Goal: Task Accomplishment & Management: Manage account settings

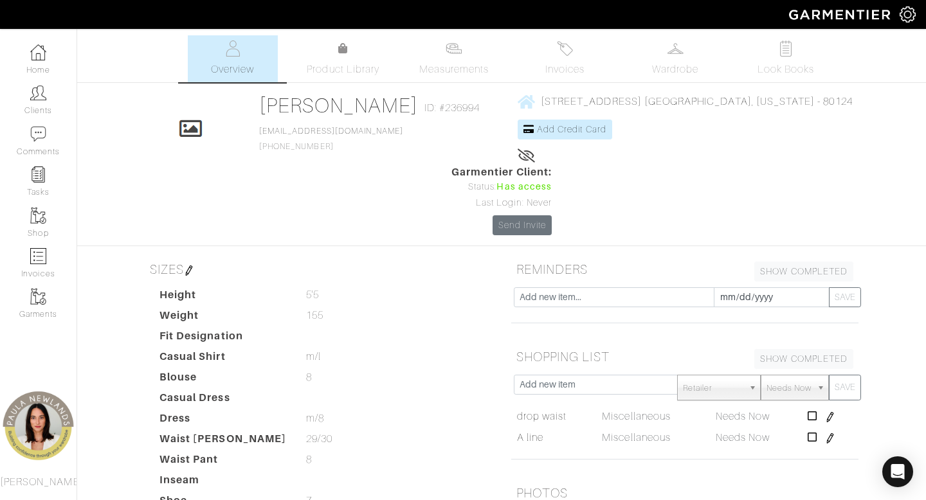
scroll to position [280, 0]
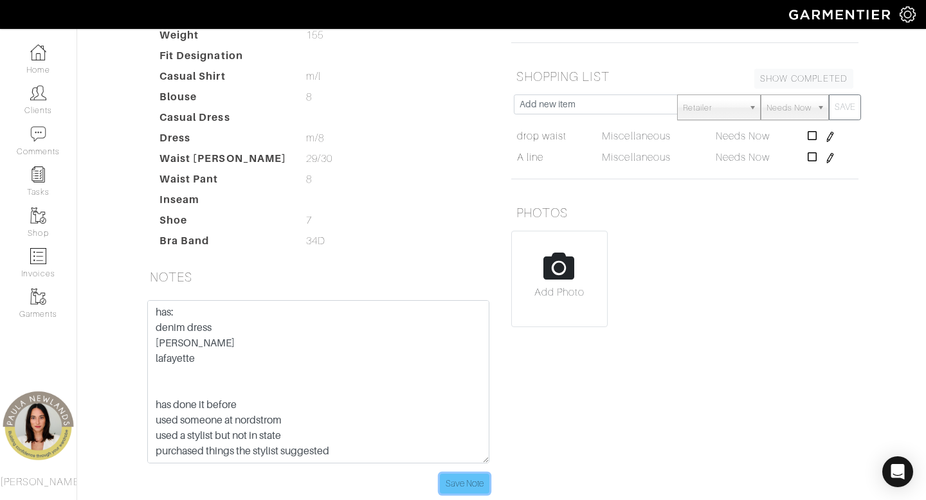
click at [466, 474] on input "Save Note" at bounding box center [465, 484] width 50 height 20
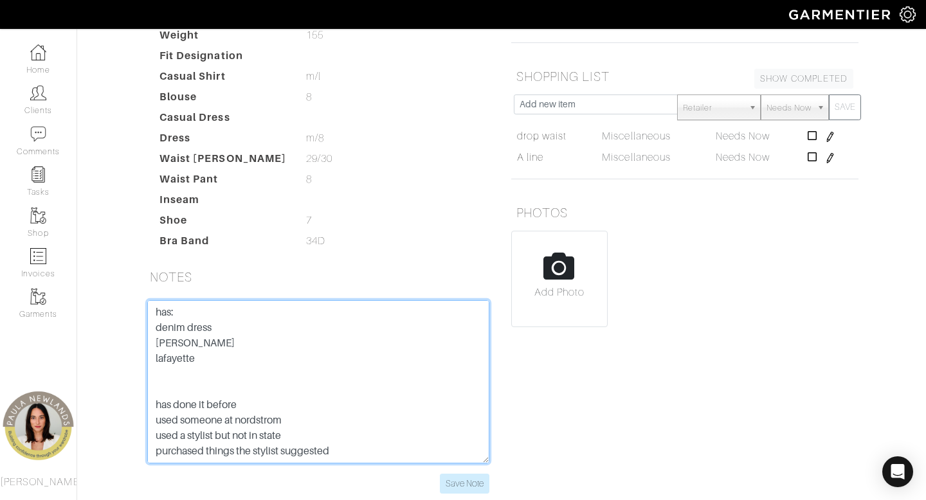
click at [179, 304] on textarea "has: denim dress veronica beard lafayette has done it before used someone at no…" at bounding box center [318, 381] width 342 height 163
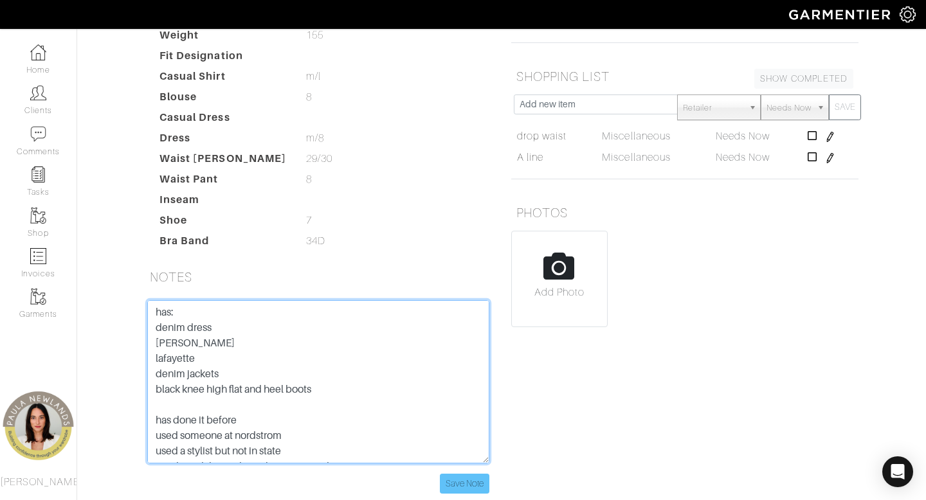
type textarea "has: denim dress veronica beard lafayette denim jackets black knee high flat an…"
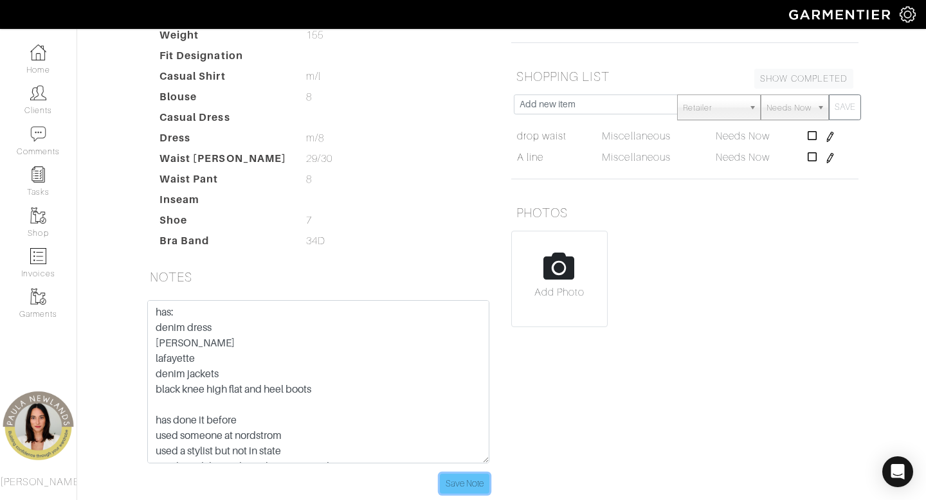
click at [453, 474] on input "Save Note" at bounding box center [465, 484] width 50 height 20
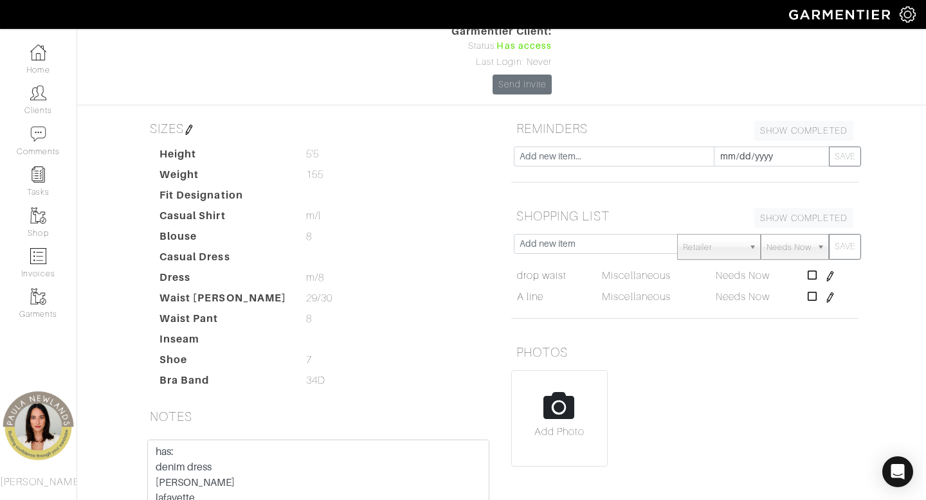
scroll to position [140, 0]
click at [558, 235] on input "text" at bounding box center [596, 245] width 164 height 20
type input "tops"
click at [829, 235] on button "SAVE" at bounding box center [845, 248] width 32 height 26
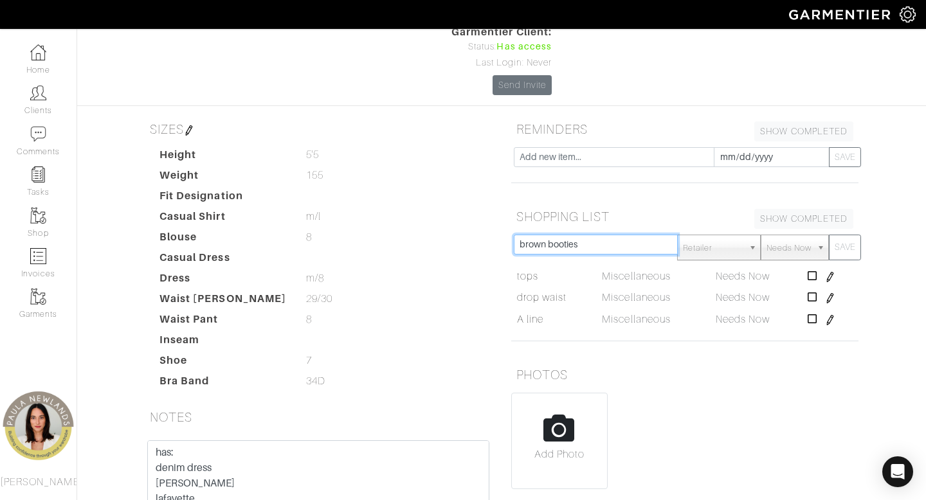
type input "brown booties"
click at [829, 235] on button "SAVE" at bounding box center [845, 248] width 32 height 26
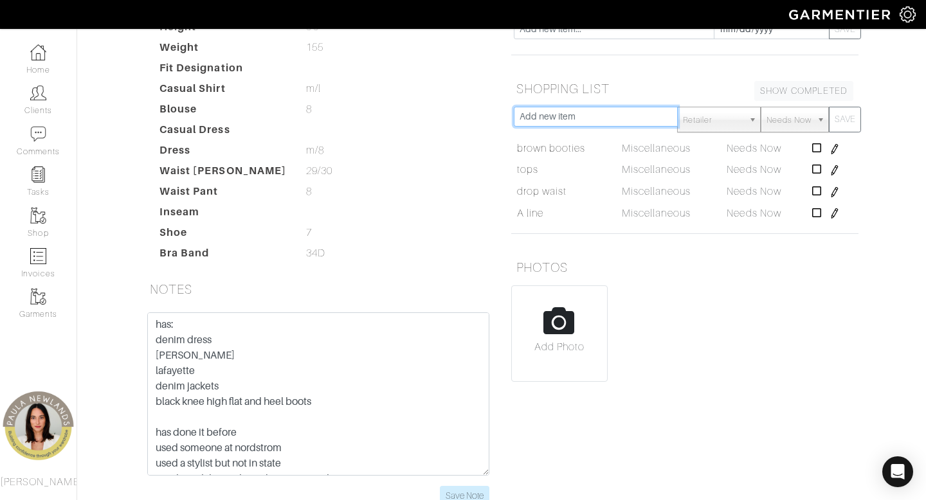
scroll to position [280, 0]
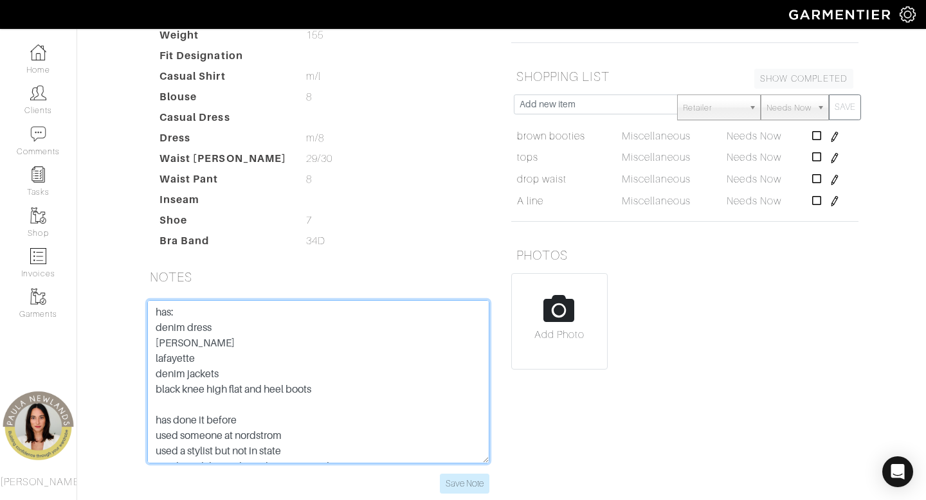
click at [342, 325] on textarea "has: denim dress veronica beard lafayette denim jackets black knee high flat an…" at bounding box center [318, 381] width 342 height 163
type textarea "has: denim dress veronica beard lafayette denim jackets black knee high flat an…"
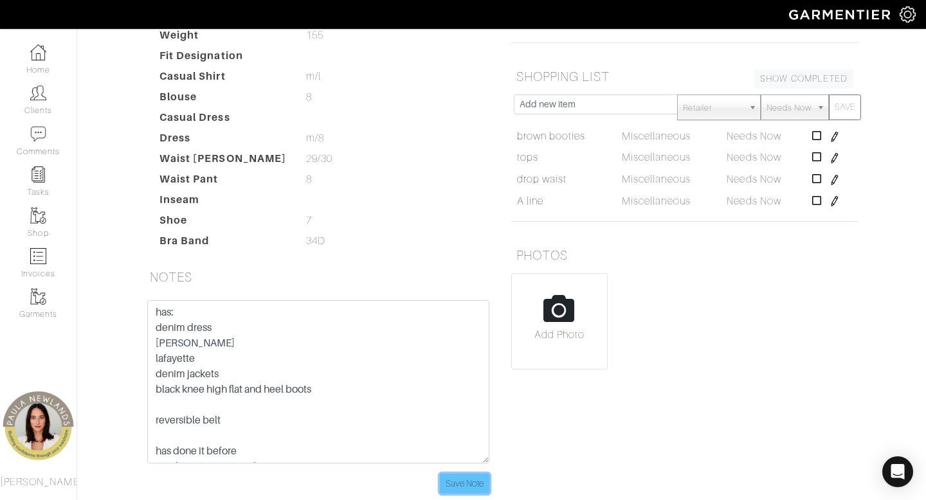
click at [462, 474] on input "Save Note" at bounding box center [465, 484] width 50 height 20
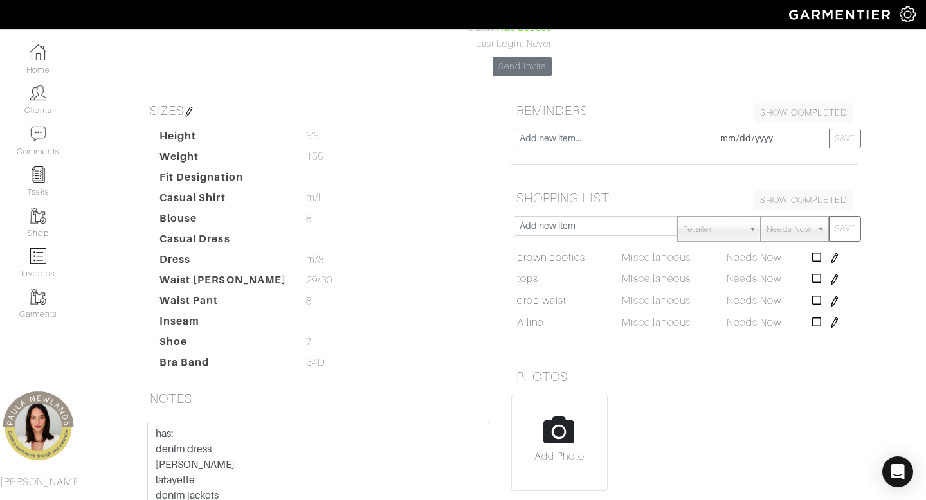
scroll to position [153, 0]
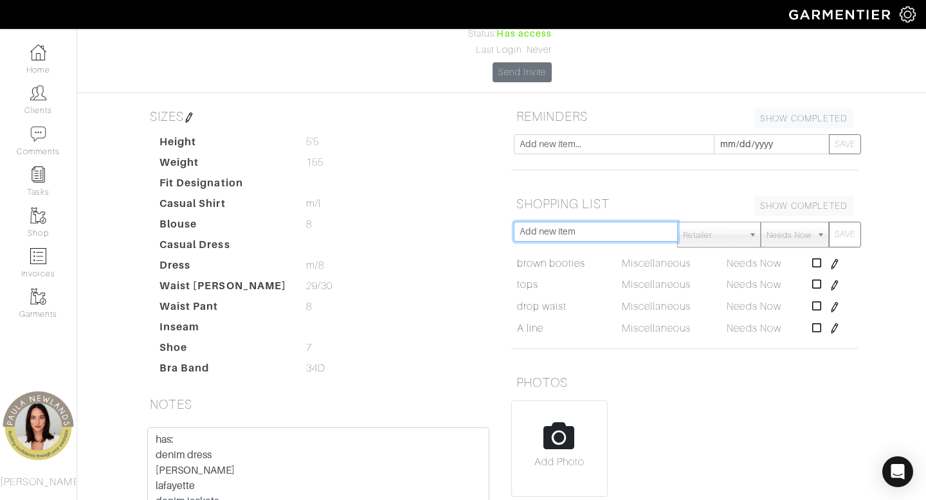
click at [593, 222] on input "text" at bounding box center [596, 232] width 164 height 20
type input "midi skirt and sweaters"
click at [829, 222] on button "SAVE" at bounding box center [845, 235] width 32 height 26
type input "low black bootie"
click at [829, 222] on button "SAVE" at bounding box center [845, 235] width 32 height 26
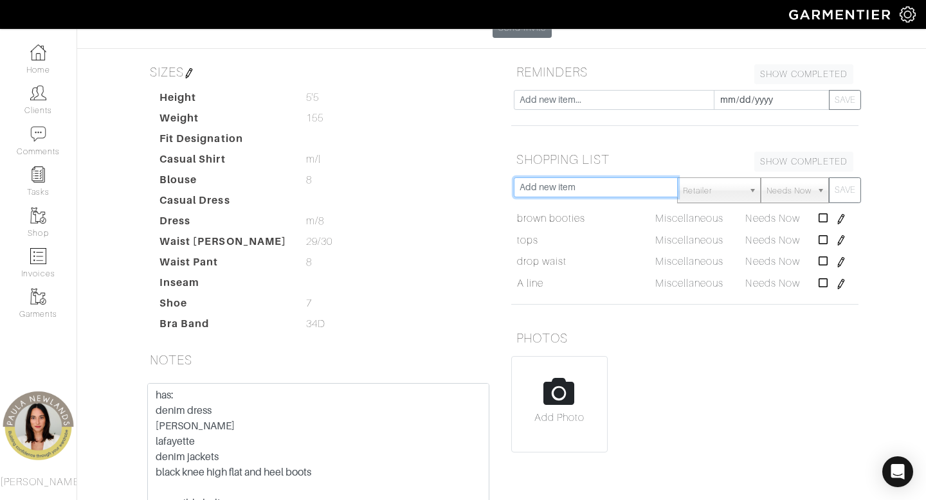
scroll to position [200, 0]
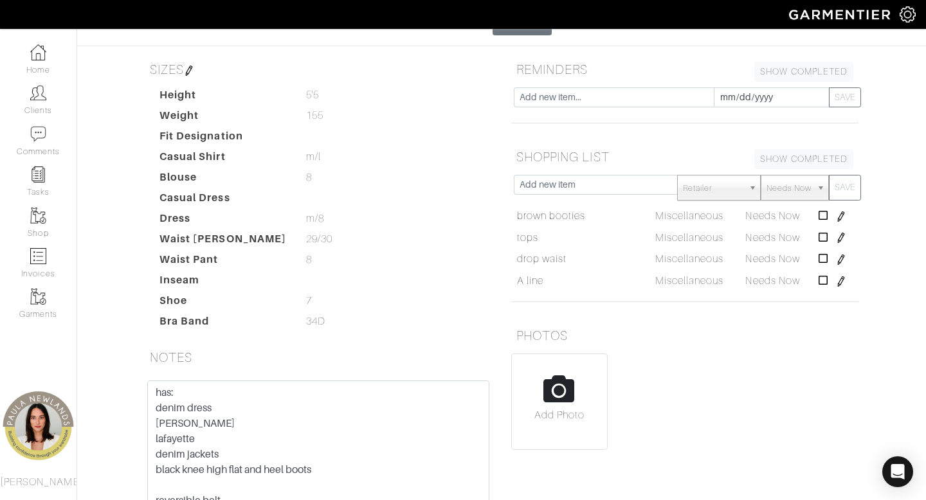
click at [645, 235] on div "Retailer - 032c 1017 ALYX 9SM 111SKIN 11 by Boris Bidjan Saberi 11 Honore 12 St…" at bounding box center [684, 241] width 366 height 132
click at [576, 175] on input "text" at bounding box center [596, 185] width 164 height 20
type input "button downs and vests"
click at [829, 175] on button "SAVE" at bounding box center [845, 188] width 32 height 26
type input "cream jeans"
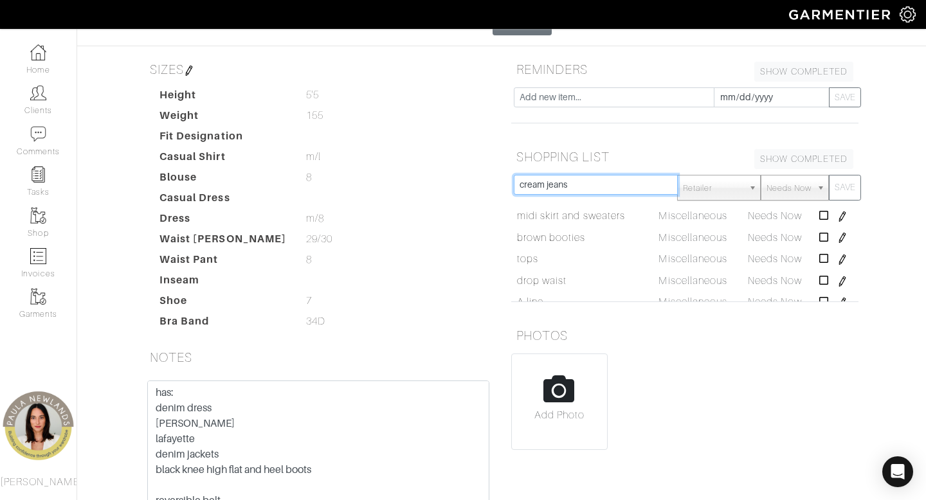
click at [829, 175] on button "SAVE" at bounding box center [845, 188] width 32 height 26
type input "b"
type input "reversible belt"
click at [829, 175] on button "SAVE" at bounding box center [845, 188] width 32 height 26
type input "dinner dresses"
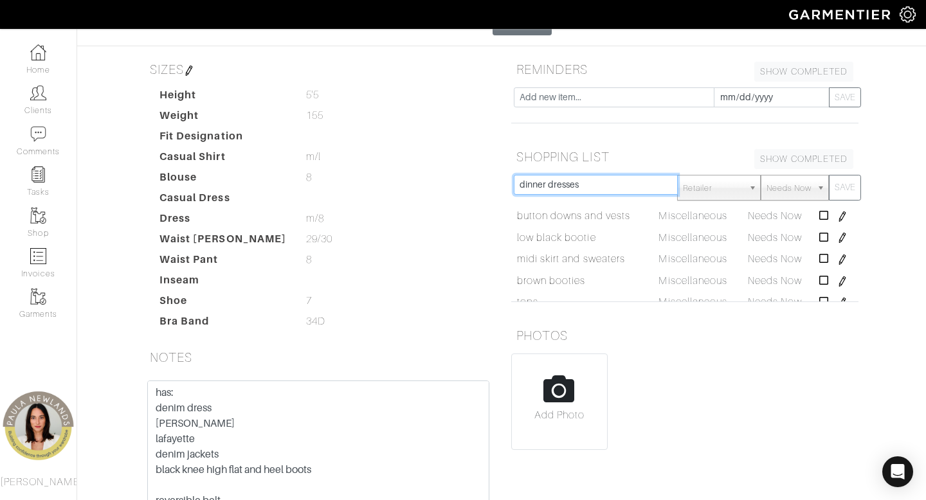
click at [829, 175] on button "SAVE" at bounding box center [845, 188] width 32 height 26
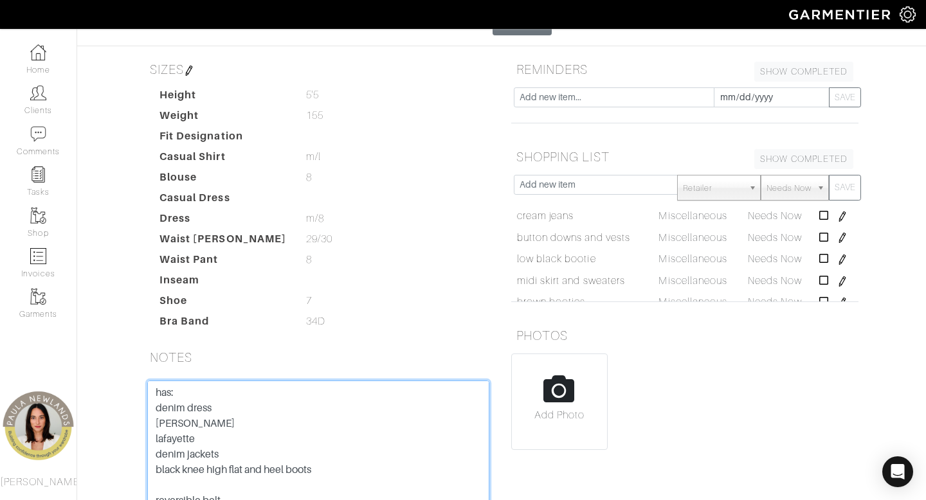
click at [170, 416] on textarea "has: denim dress veronica beard lafayette denim jackets black knee high flat an…" at bounding box center [318, 462] width 342 height 163
type textarea "has: denim dress veronica beard lafayette denim jackets black knee high flat an…"
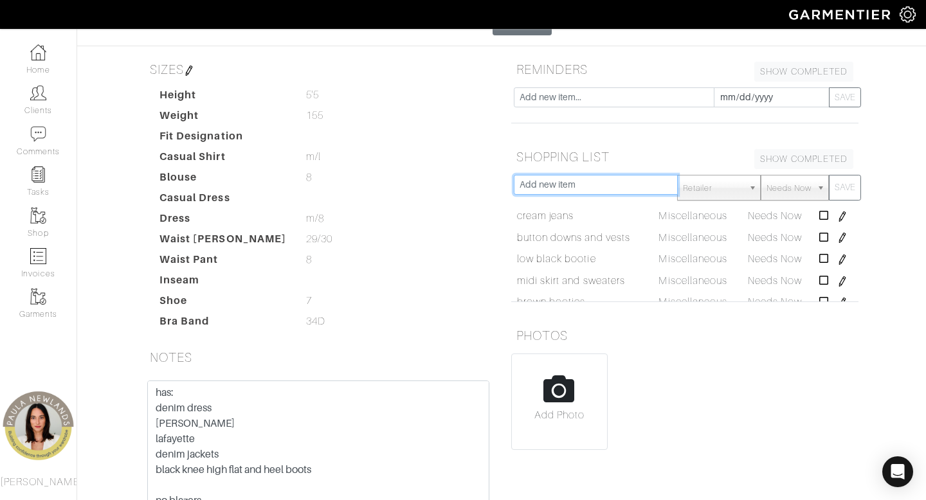
click at [602, 175] on input "text" at bounding box center [596, 185] width 164 height 20
type input "o"
type input "longer structured schaket"
click at [829, 175] on button "SAVE" at bounding box center [845, 188] width 32 height 26
type input "b"
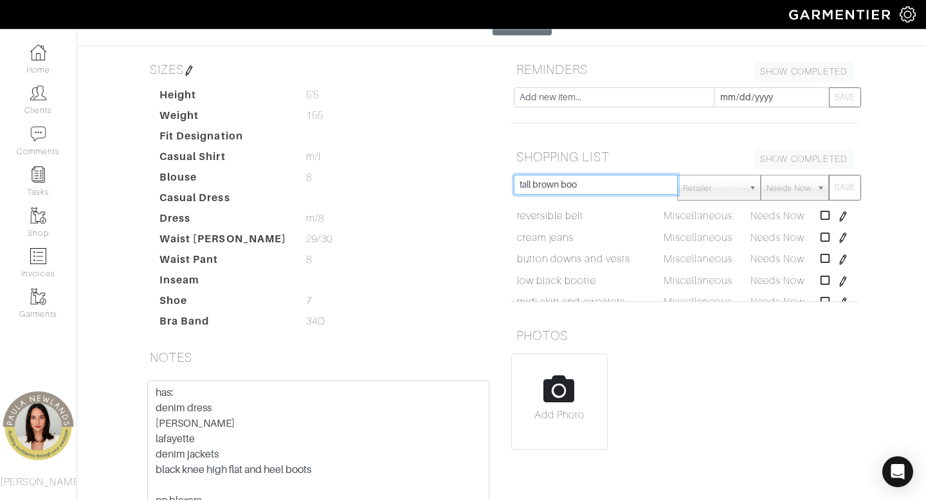
type input "tall brown boo"
click at [829, 175] on button "SAVE" at bounding box center [845, 188] width 32 height 26
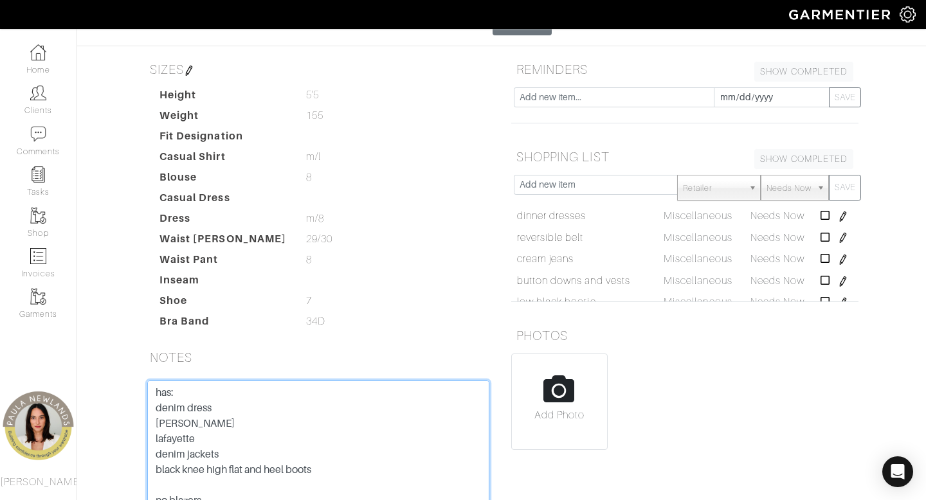
click at [195, 446] on textarea "has: denim dress veronica beard lafayette denim jackets black knee high flat an…" at bounding box center [318, 462] width 342 height 163
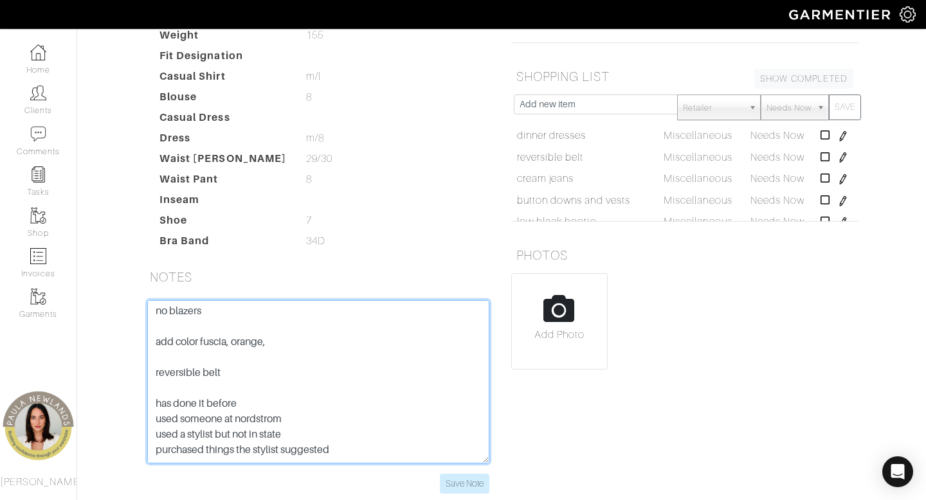
scroll to position [107, 0]
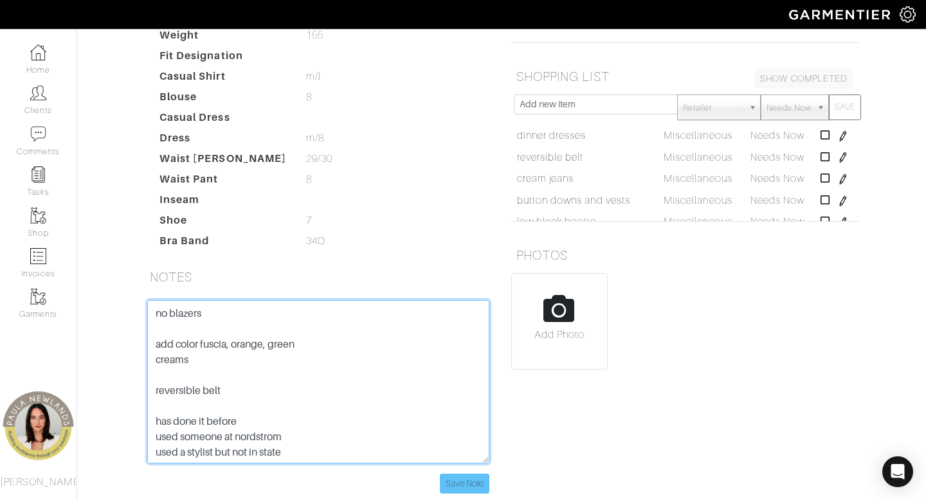
type textarea "has: denim dress [PERSON_NAME] lafayette denim jackets black knee high flat and…"
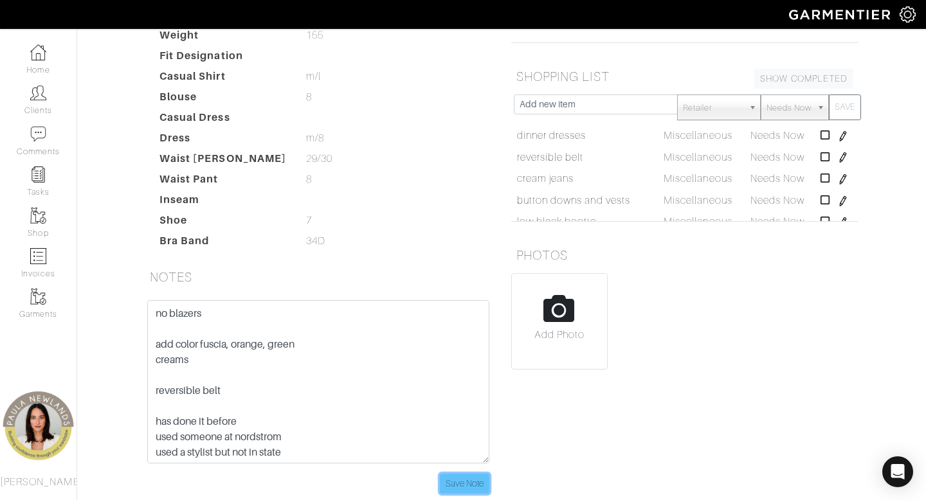
click at [470, 474] on input "Save Note" at bounding box center [465, 484] width 50 height 20
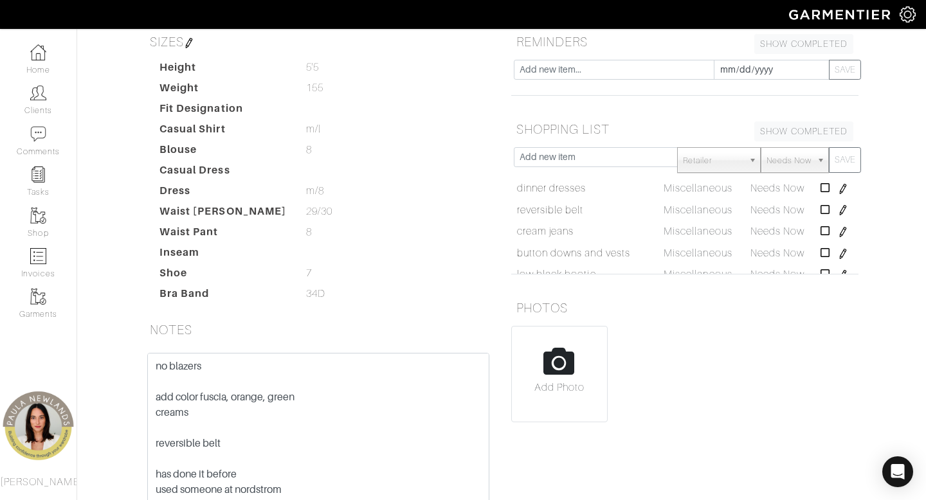
scroll to position [219, 0]
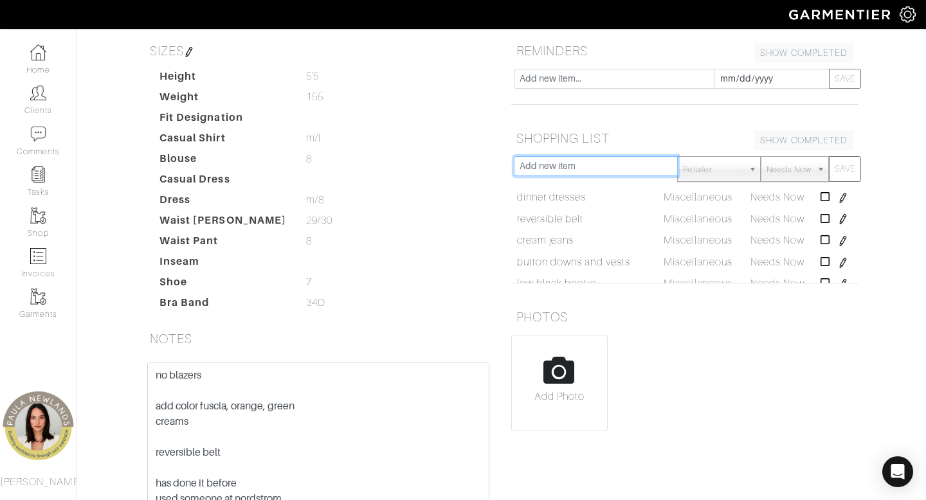
click at [584, 156] on input "text" at bounding box center [596, 166] width 164 height 20
type input "casual pants for work, not jeans"
click at [829, 156] on button "SAVE" at bounding box center [845, 169] width 32 height 26
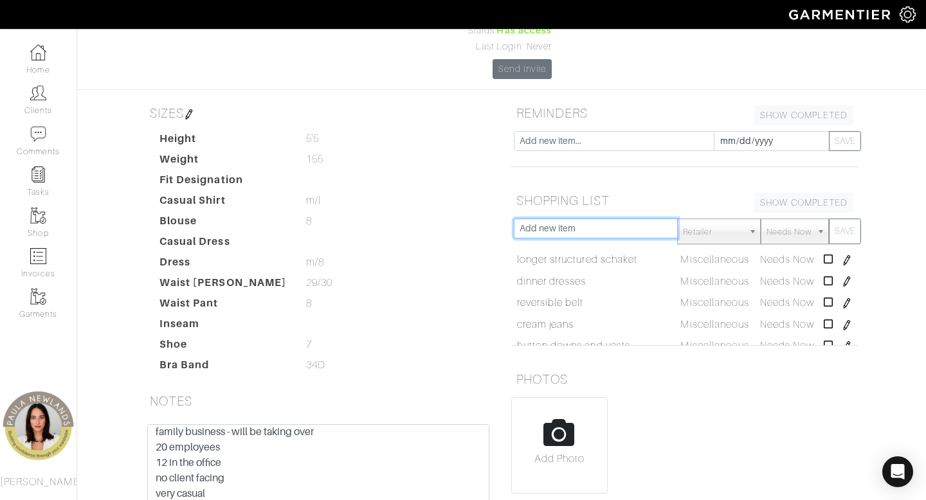
scroll to position [138, 0]
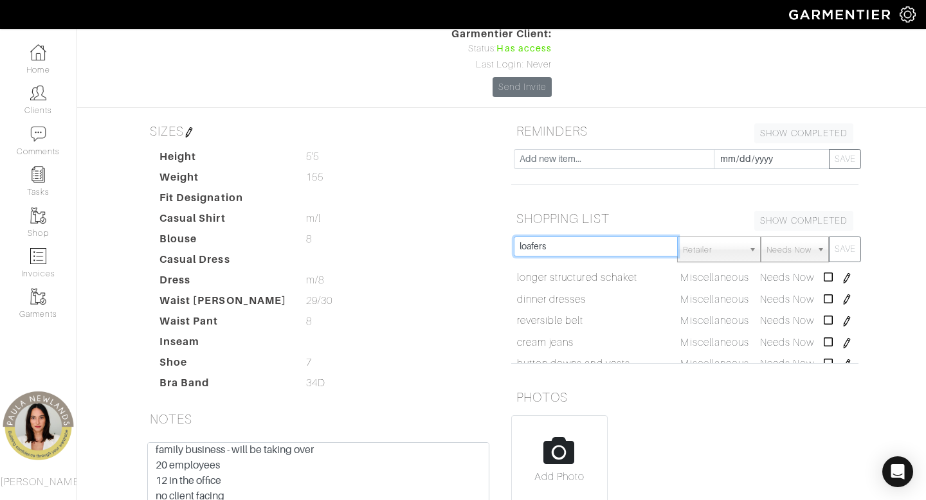
type input "loafers"
click at [829, 237] on button "SAVE" at bounding box center [845, 250] width 32 height 26
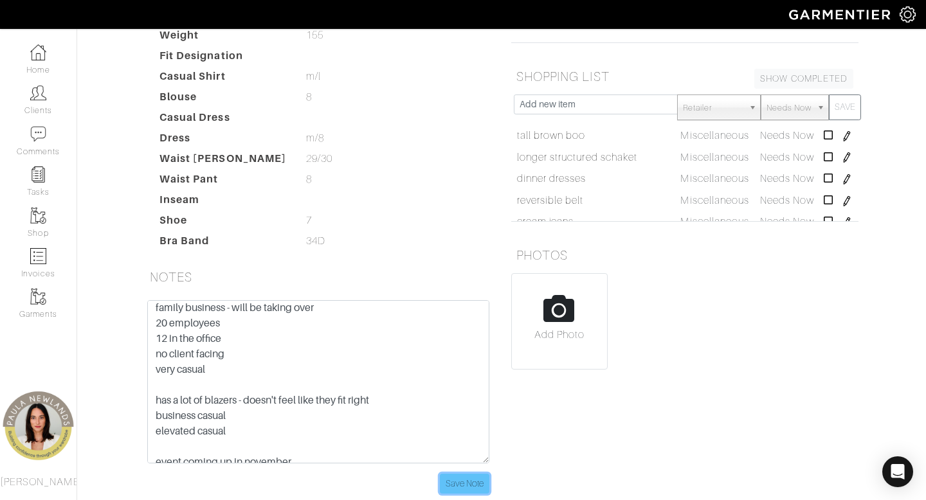
click at [461, 474] on input "Save Note" at bounding box center [465, 484] width 50 height 20
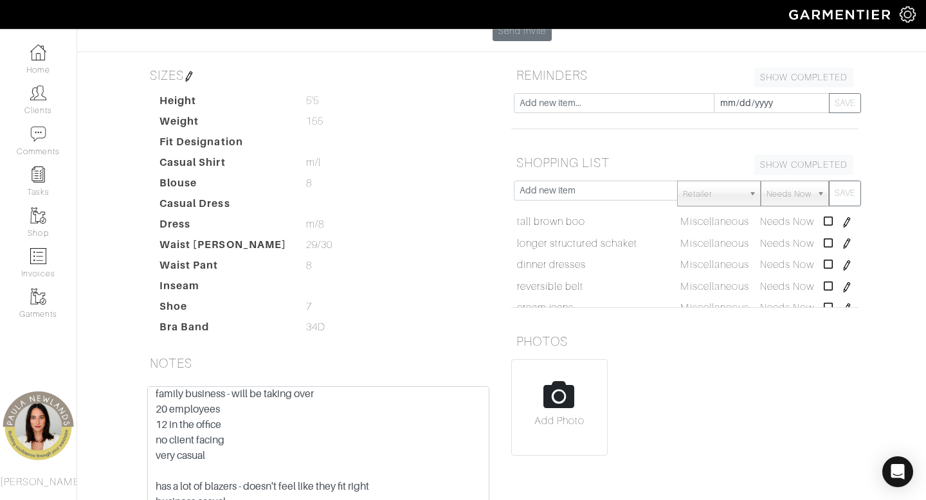
scroll to position [0, 0]
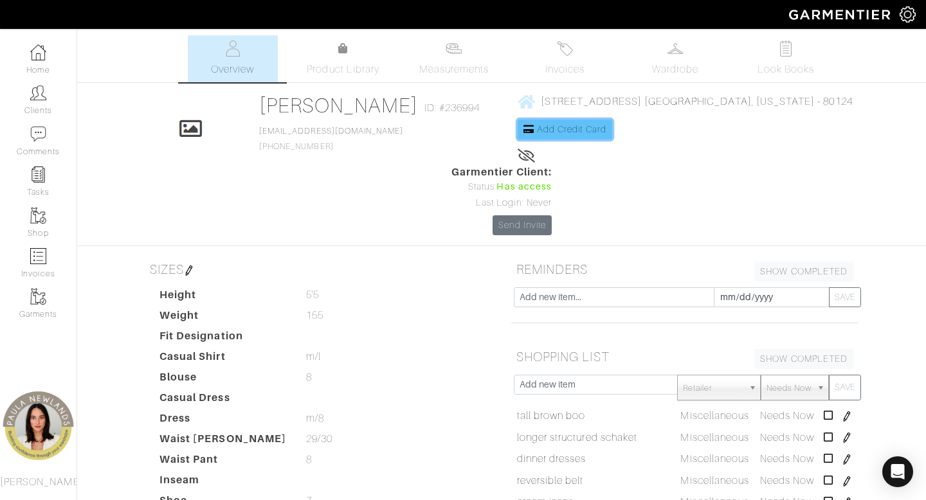
click at [537, 132] on span "Add Credit Card" at bounding box center [571, 129] width 69 height 10
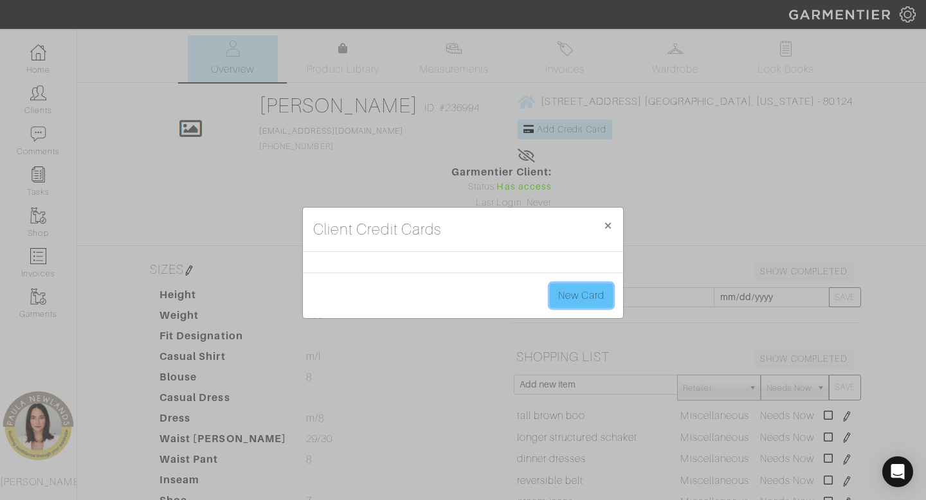
click at [580, 293] on link "New Card" at bounding box center [581, 296] width 63 height 24
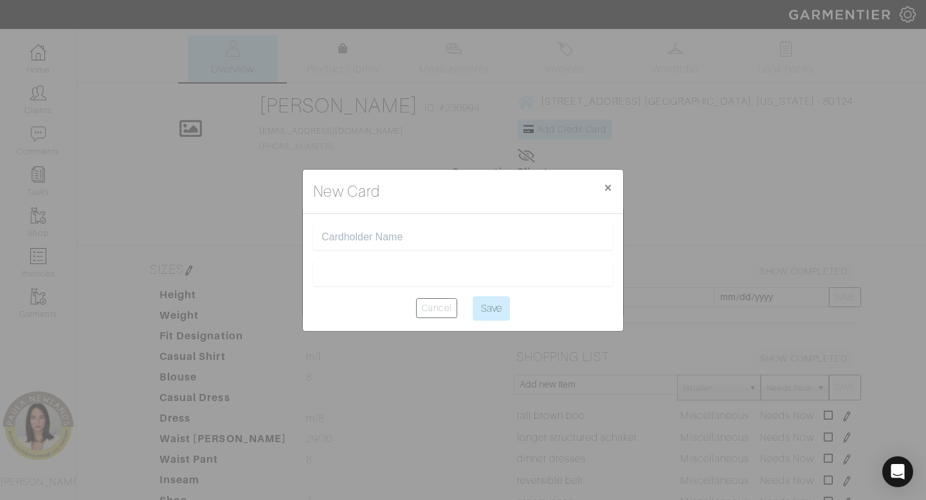
click at [462, 239] on input "text" at bounding box center [462, 237] width 283 height 12
type input "a"
type input "[PERSON_NAME]"
click at [498, 311] on input "Save" at bounding box center [491, 308] width 37 height 24
type input "Saving..."
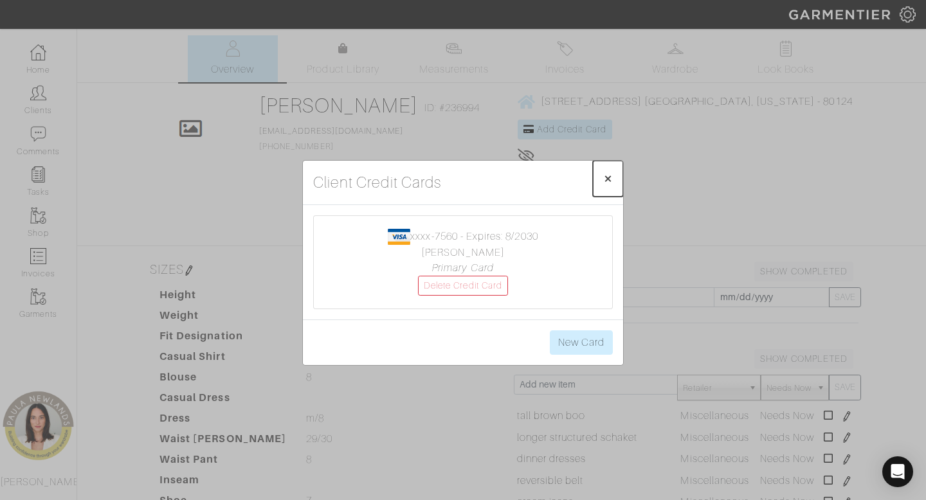
click at [609, 172] on span "×" at bounding box center [608, 178] width 10 height 17
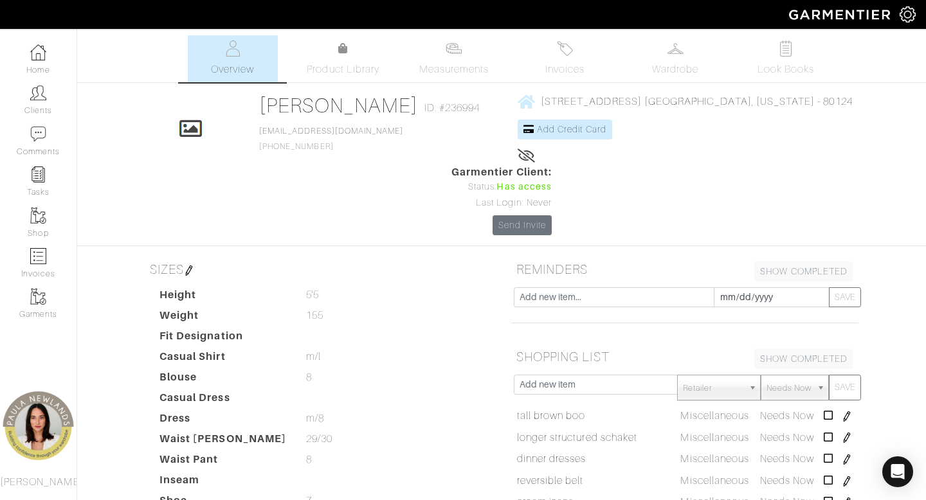
click at [620, 104] on span "9675 S Shadow Hill Drive Lone Tree, Colorado - 80124" at bounding box center [697, 102] width 312 height 12
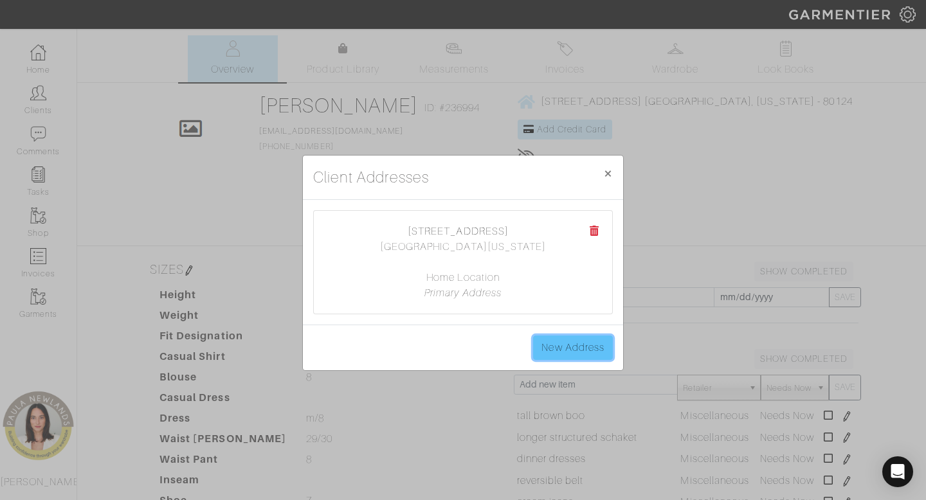
click at [564, 345] on link "New Address" at bounding box center [573, 348] width 80 height 24
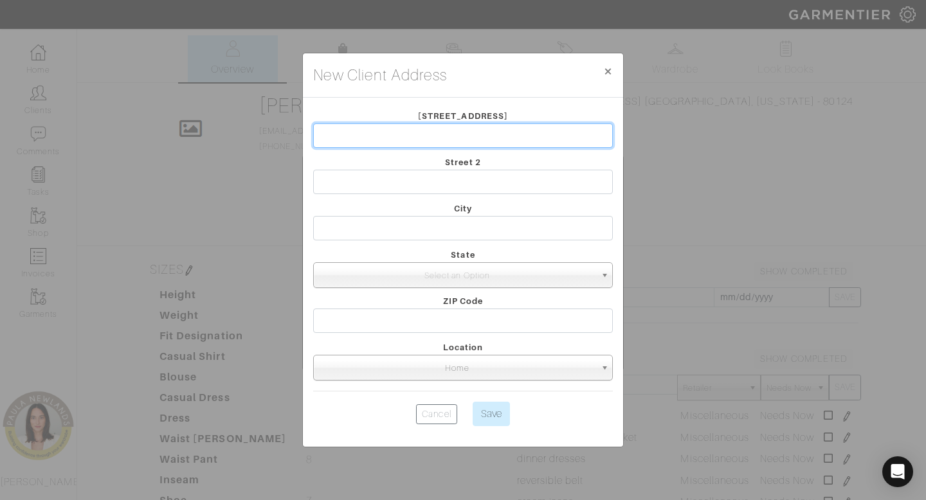
click at [404, 135] on input "text" at bounding box center [463, 135] width 300 height 24
type input "[STREET_ADDRESS]"
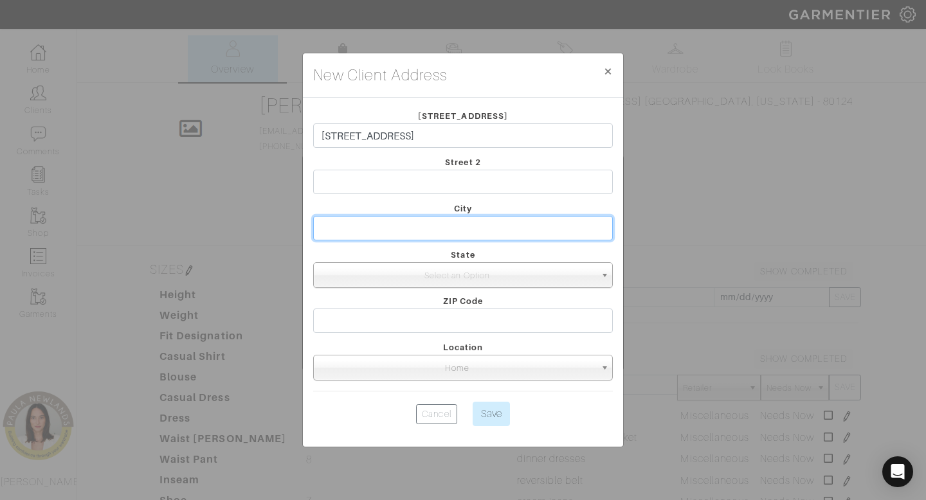
click at [399, 228] on input "text" at bounding box center [463, 228] width 300 height 24
type input "Lone Tree"
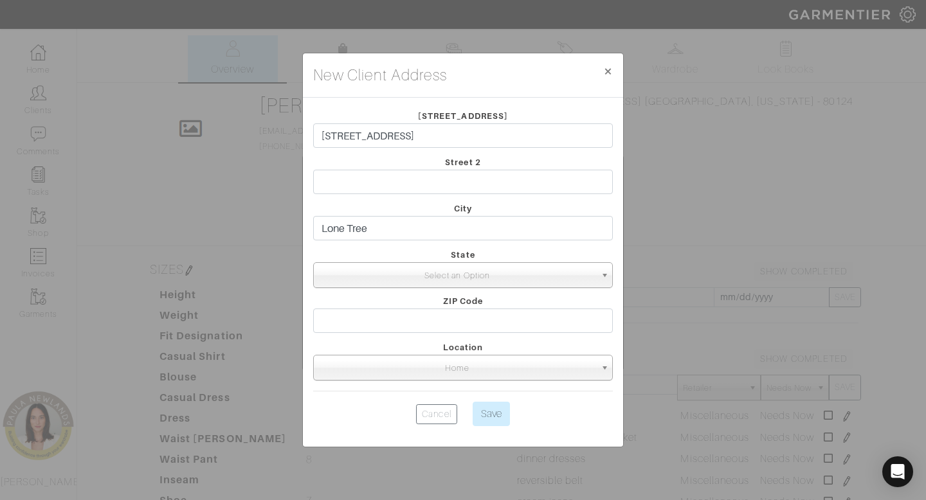
click at [411, 273] on span "Select an Option" at bounding box center [457, 276] width 276 height 26
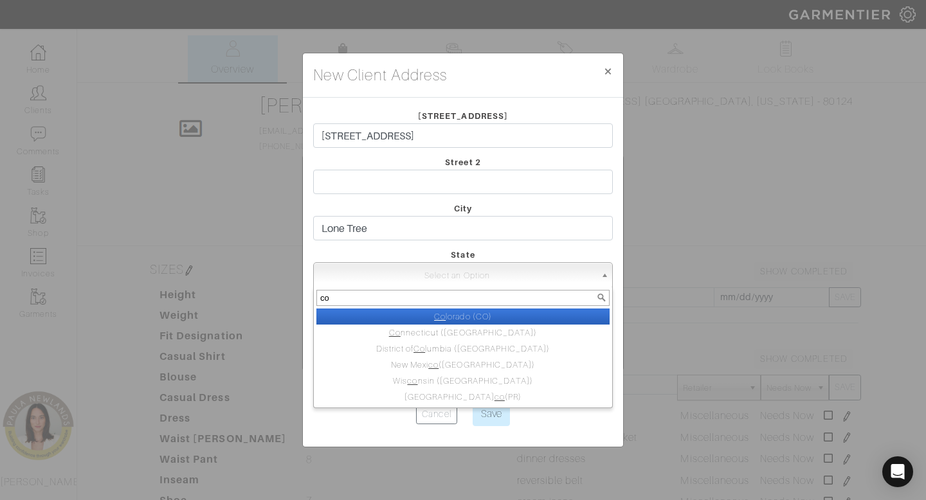
type input "co"
click at [420, 316] on li "Co lorado (CO)" at bounding box center [462, 317] width 293 height 16
select select "4"
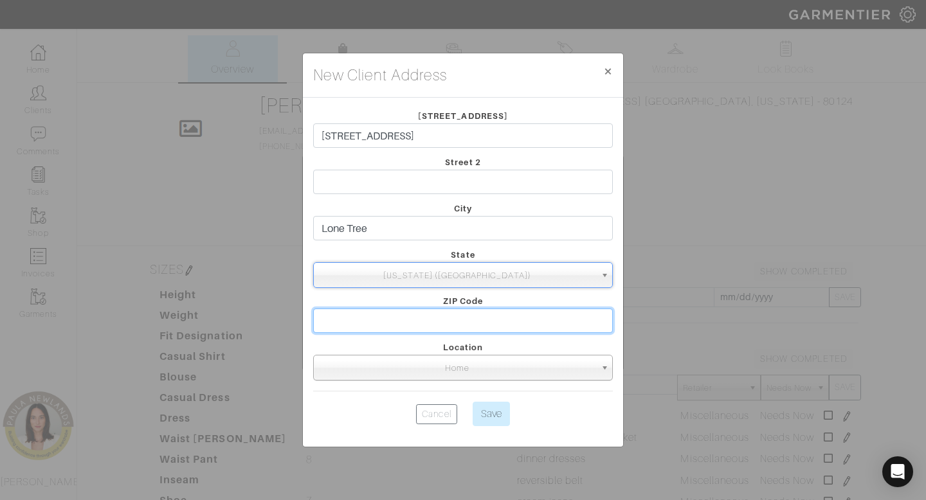
click at [447, 321] on input "text" at bounding box center [463, 321] width 300 height 24
type input "80124"
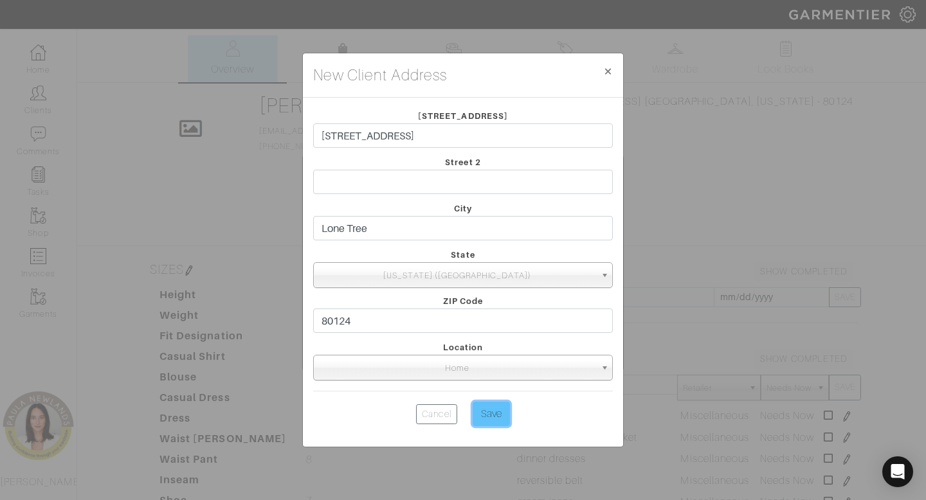
click at [498, 416] on input "Save" at bounding box center [491, 414] width 37 height 24
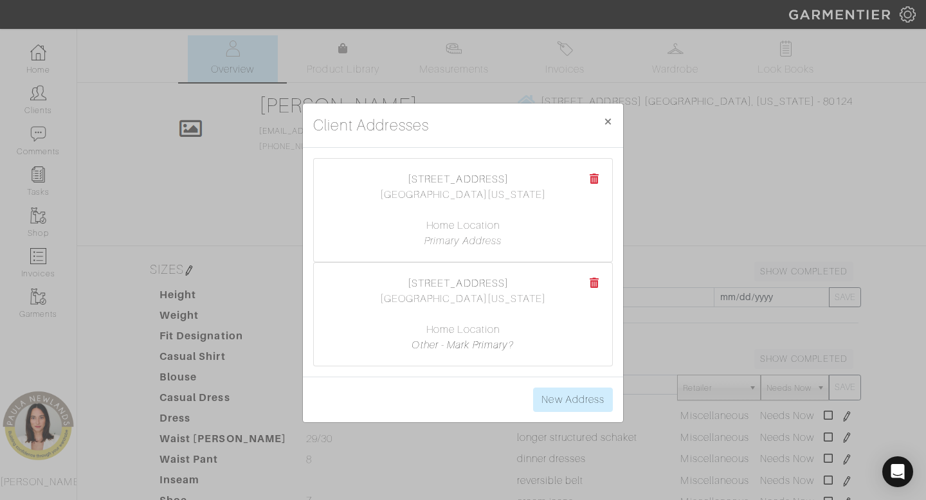
click at [591, 182] on icon at bounding box center [595, 179] width 10 height 10
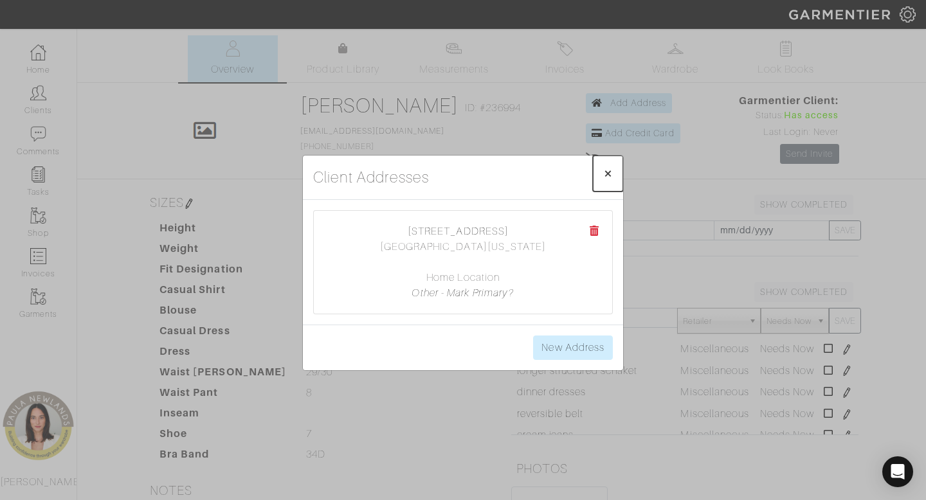
click at [611, 170] on span "×" at bounding box center [608, 173] width 10 height 17
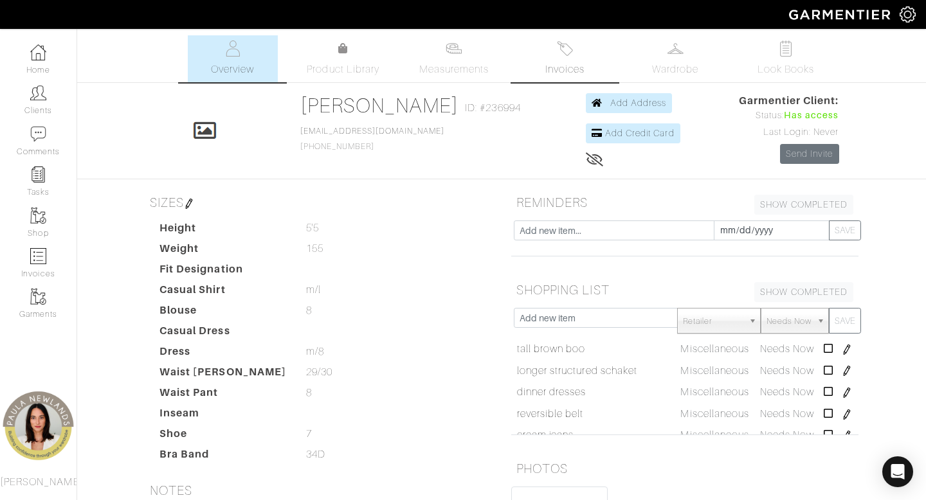
click at [578, 55] on link "Invoices" at bounding box center [564, 58] width 90 height 47
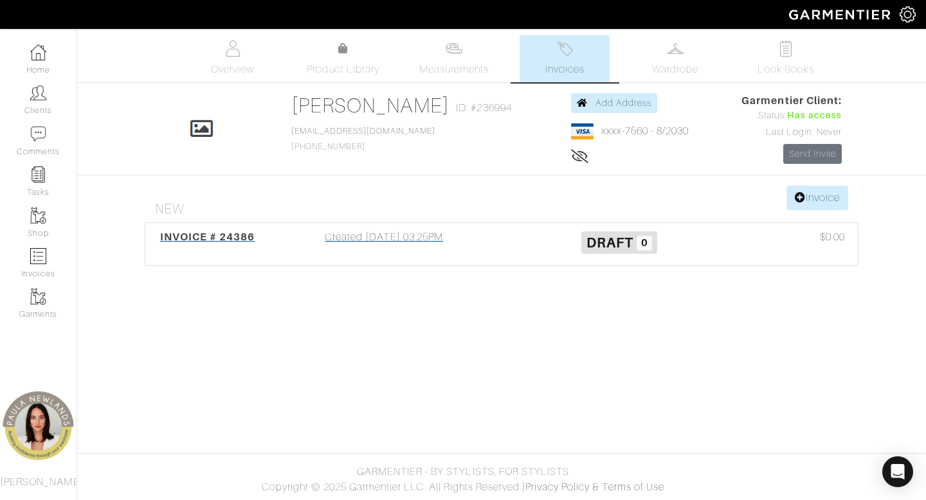
click at [210, 237] on span "INVOICE # 24386" at bounding box center [207, 237] width 95 height 12
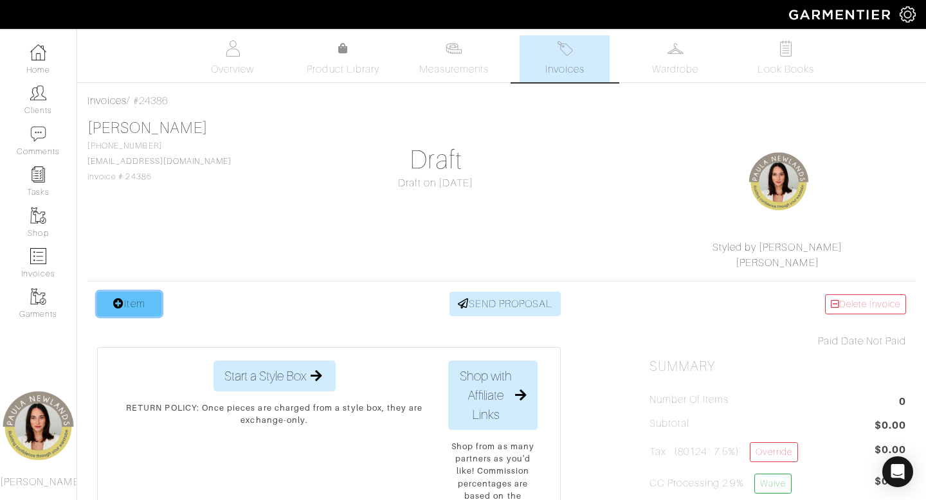
click at [134, 302] on link "Item" at bounding box center [129, 304] width 64 height 24
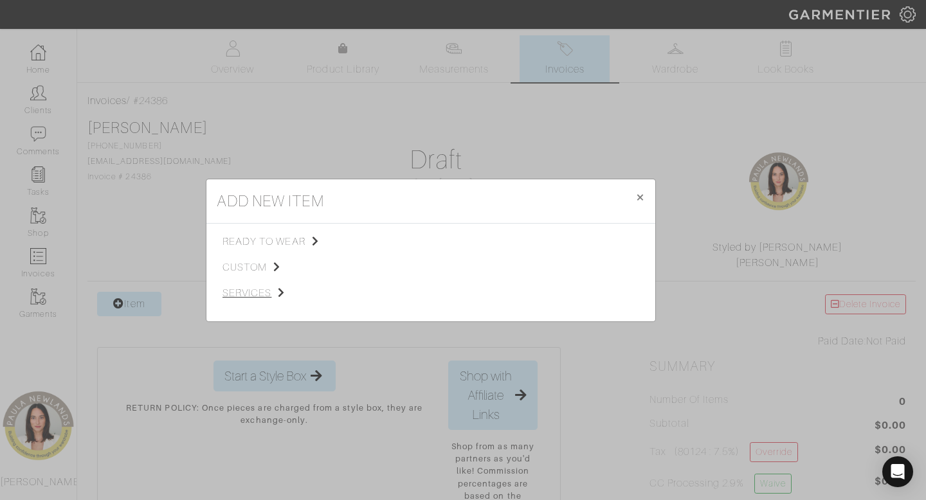
click at [248, 294] on span "services" at bounding box center [286, 292] width 129 height 15
click at [405, 240] on span "Styling Service" at bounding box center [403, 240] width 64 height 10
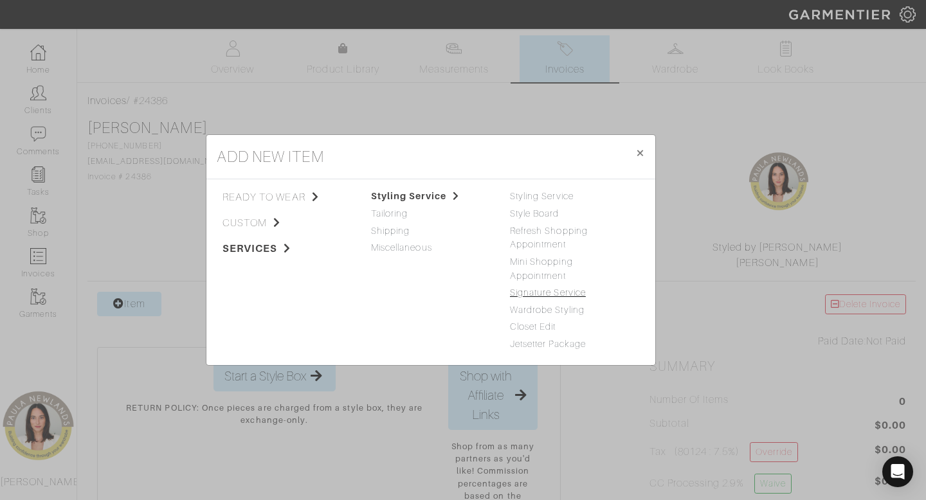
click at [543, 294] on link "Signature Service" at bounding box center [548, 292] width 76 height 10
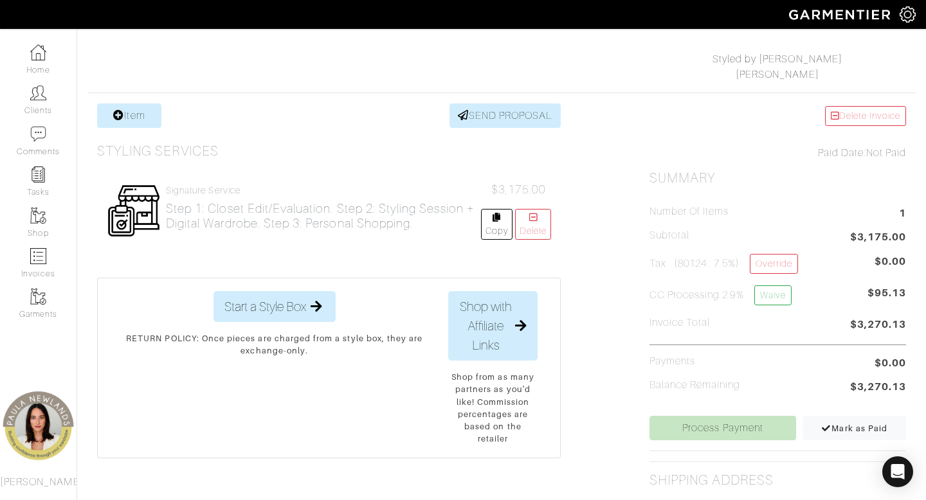
scroll to position [192, 0]
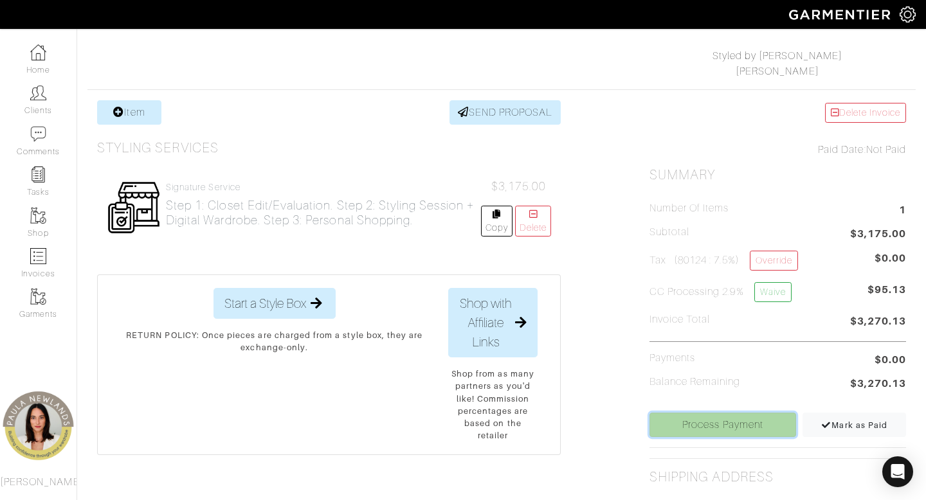
click at [709, 421] on link "Process Payment" at bounding box center [722, 425] width 147 height 24
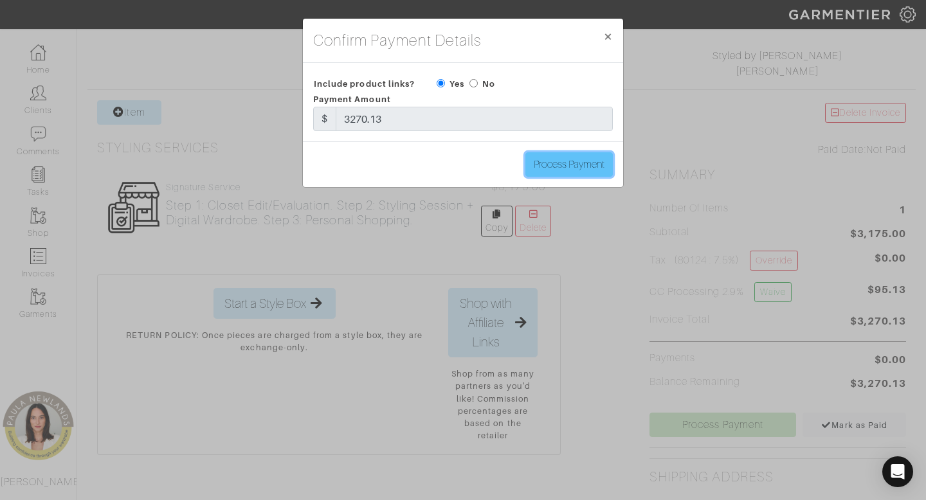
click at [565, 166] on input "Process Payment" at bounding box center [568, 164] width 87 height 24
type input "Process Payment"
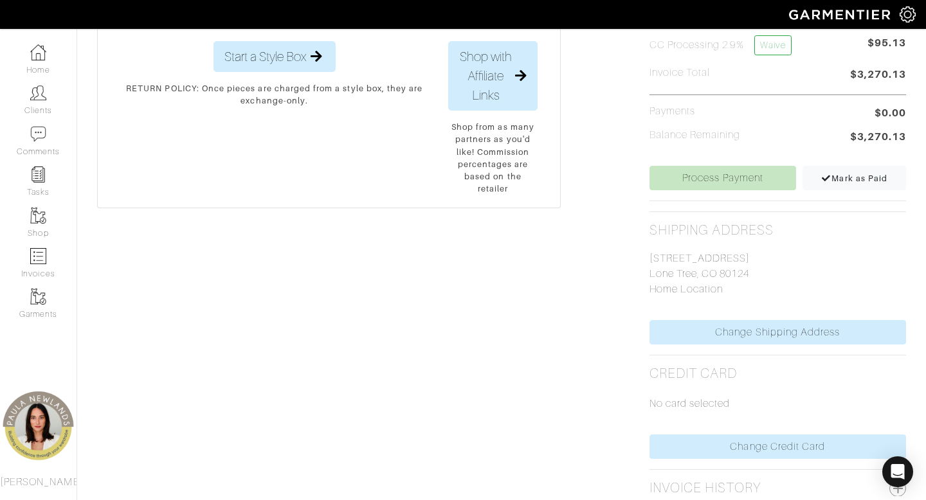
scroll to position [456, 0]
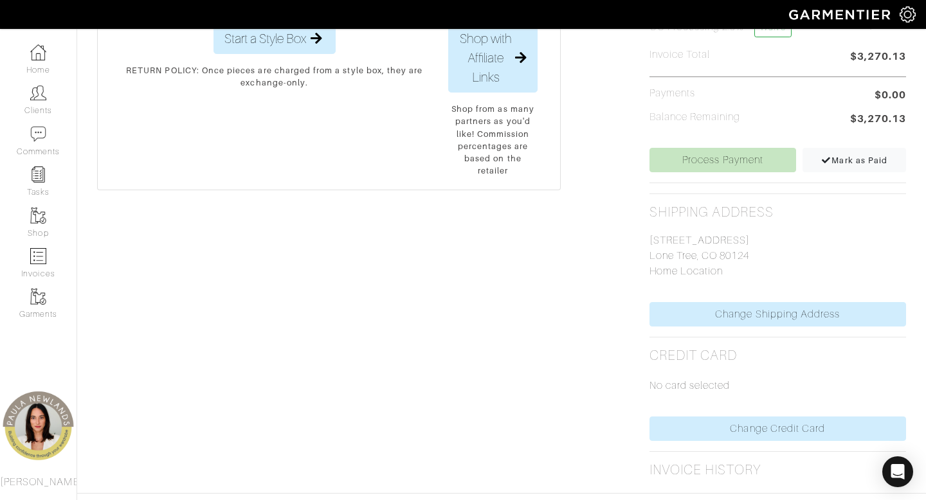
click at [705, 415] on div "No card selected" at bounding box center [777, 390] width 257 height 53
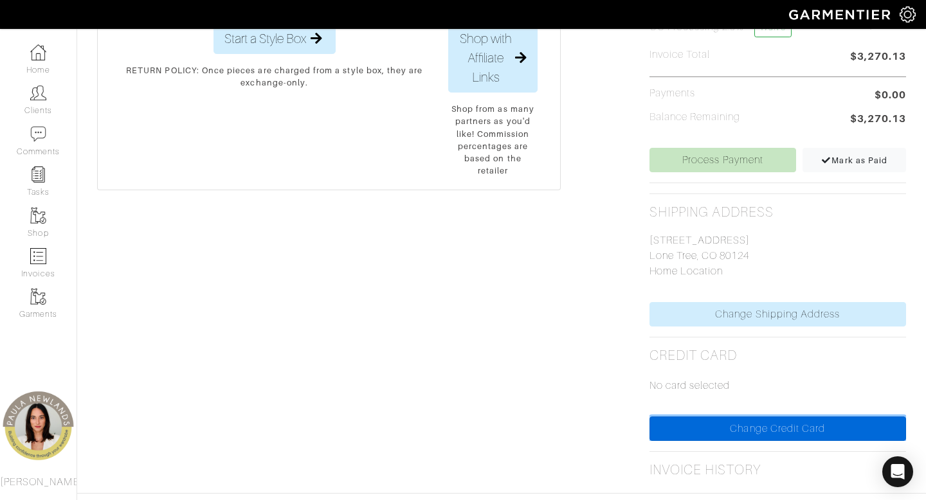
click at [703, 428] on link "Change Credit Card" at bounding box center [777, 429] width 257 height 24
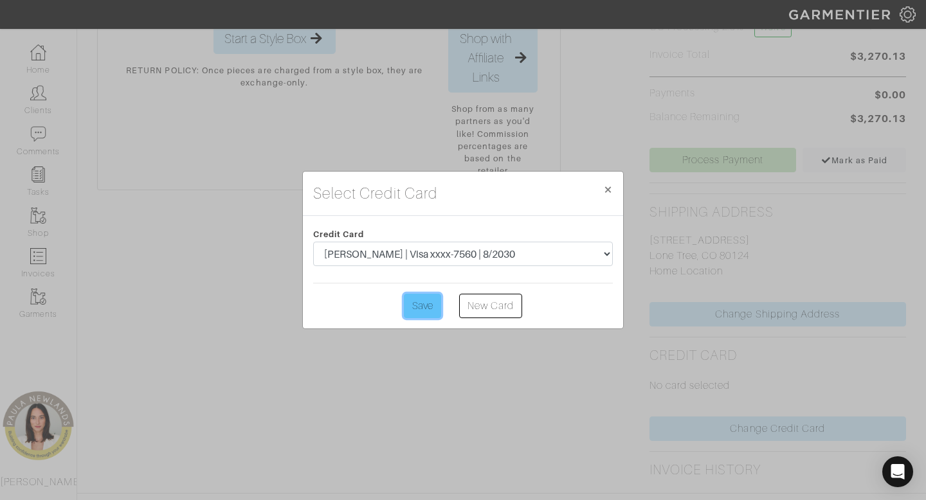
click at [429, 305] on input "Save" at bounding box center [422, 306] width 37 height 24
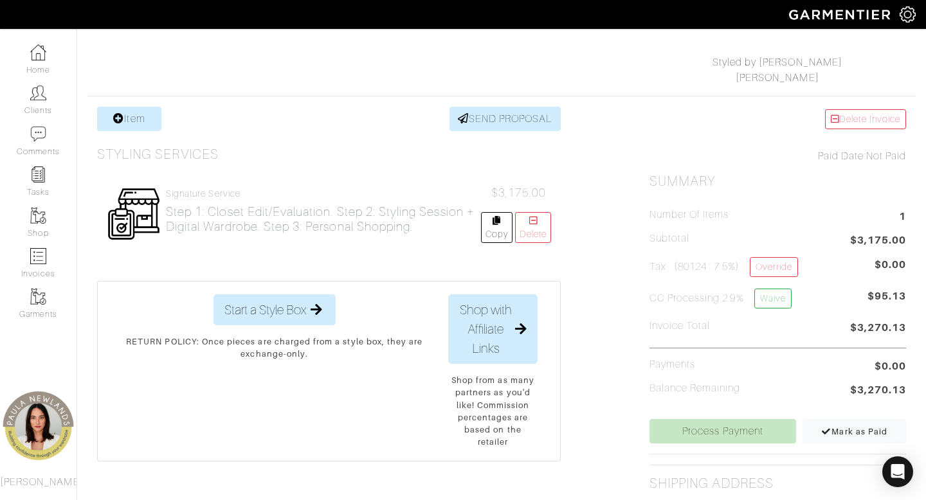
scroll to position [186, 0]
click at [703, 427] on link "Process Payment" at bounding box center [722, 430] width 147 height 24
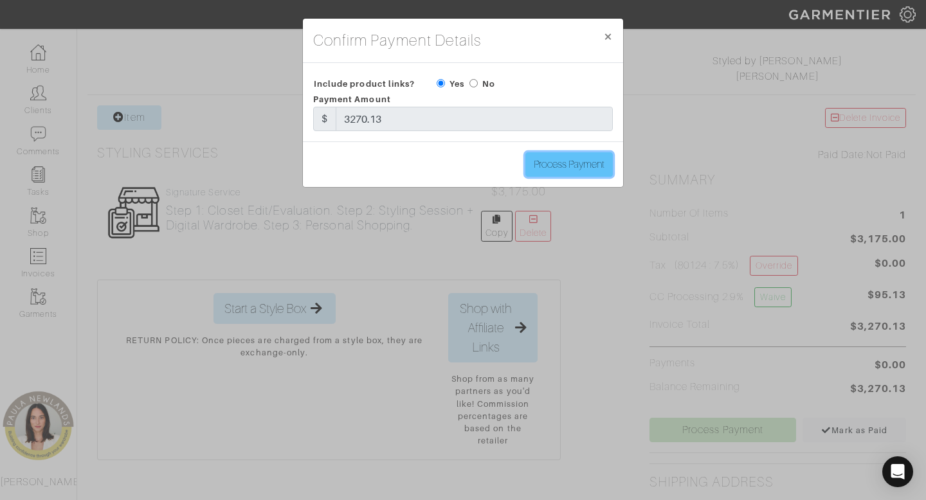
click at [566, 172] on input "Process Payment" at bounding box center [568, 164] width 87 height 24
type input "Process Payment"
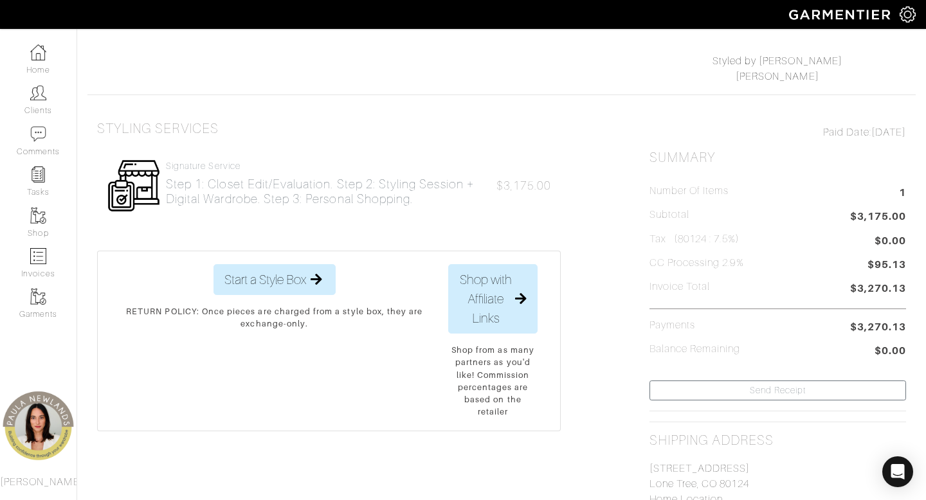
scroll to position [0, 0]
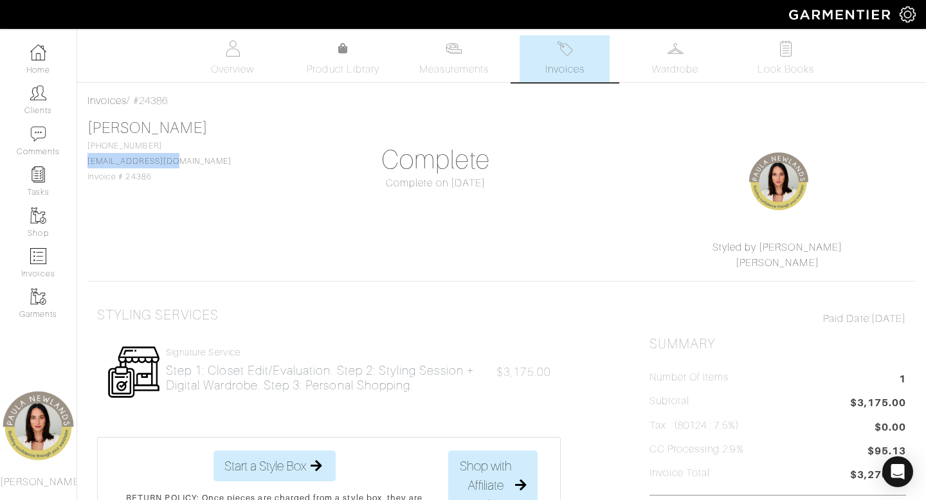
click at [565, 69] on span "Invoices" at bounding box center [564, 69] width 39 height 15
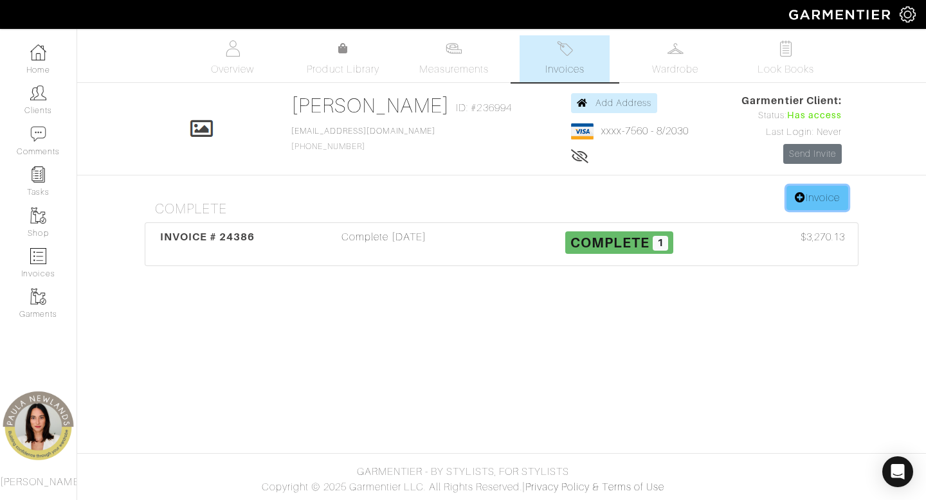
click at [814, 197] on link "Invoice" at bounding box center [817, 198] width 62 height 24
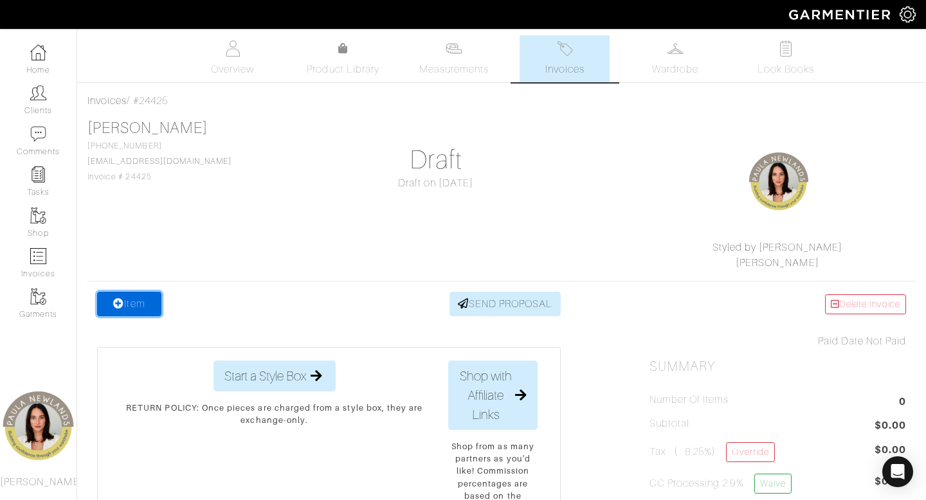
click at [139, 308] on link "Item" at bounding box center [129, 304] width 64 height 24
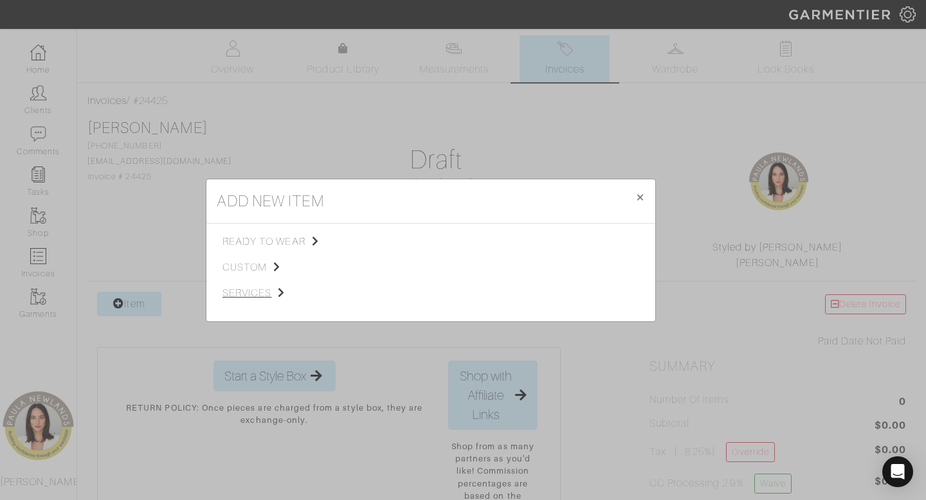
click at [259, 287] on span "services" at bounding box center [286, 292] width 129 height 15
click at [401, 293] on link "Miscellaneous" at bounding box center [401, 291] width 61 height 10
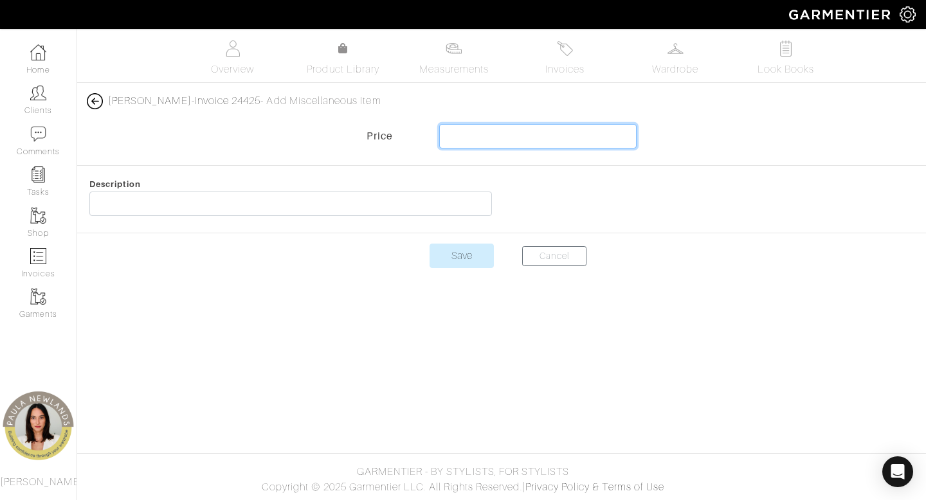
click at [592, 134] on input "text" at bounding box center [538, 136] width 198 height 24
type input "3000"
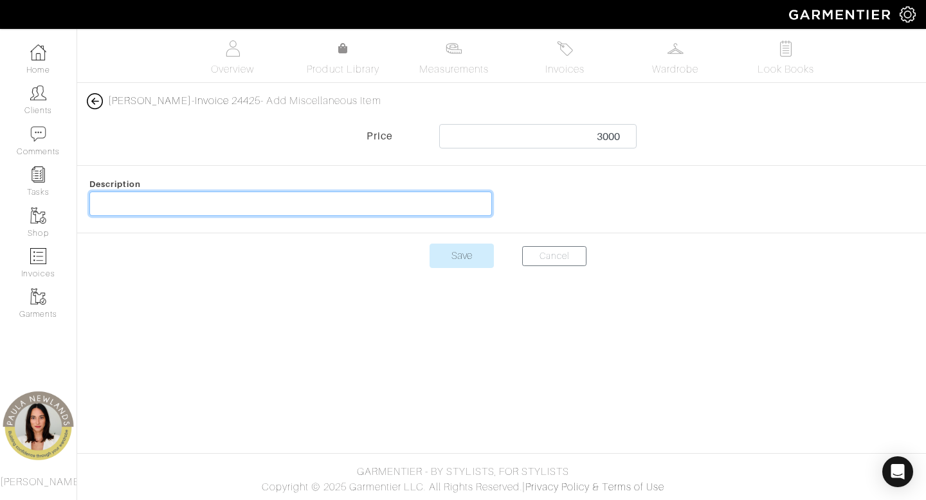
click at [369, 199] on input "text" at bounding box center [290, 204] width 402 height 24
type input "shopping budget"
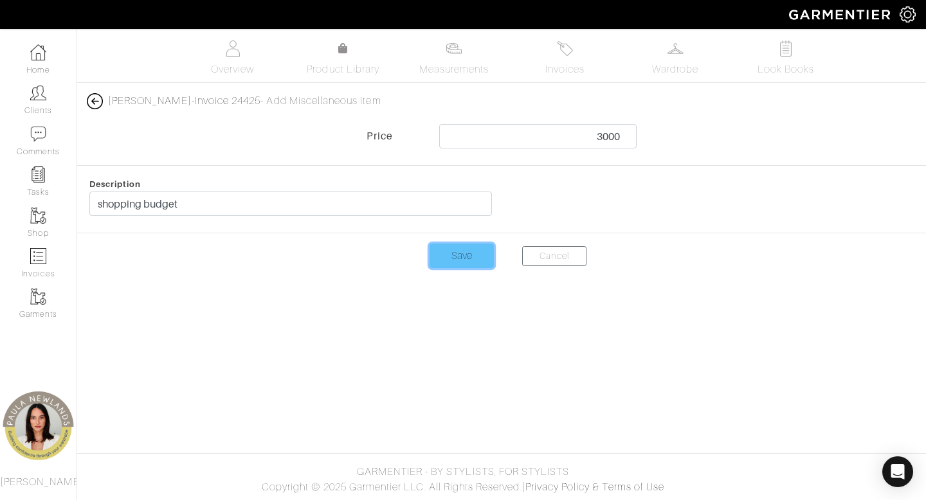
click at [474, 257] on input "Save" at bounding box center [461, 256] width 64 height 24
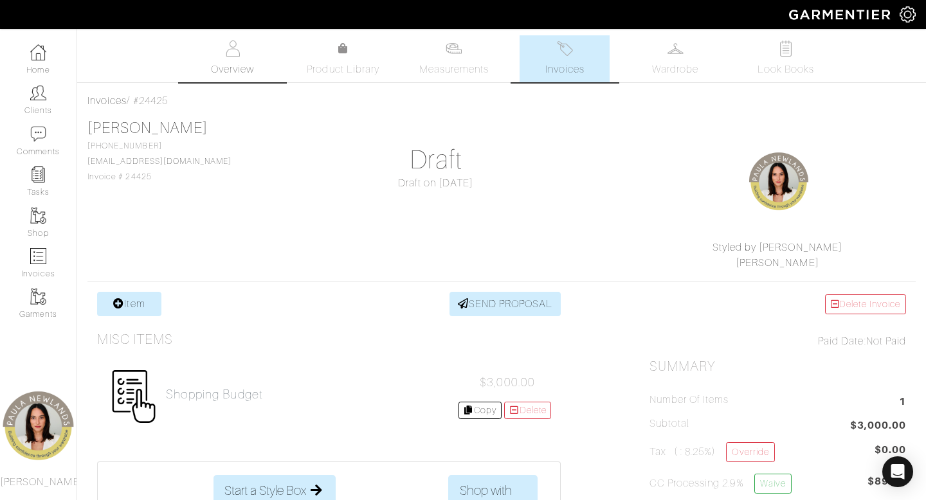
click at [239, 63] on span "Overview" at bounding box center [232, 69] width 43 height 15
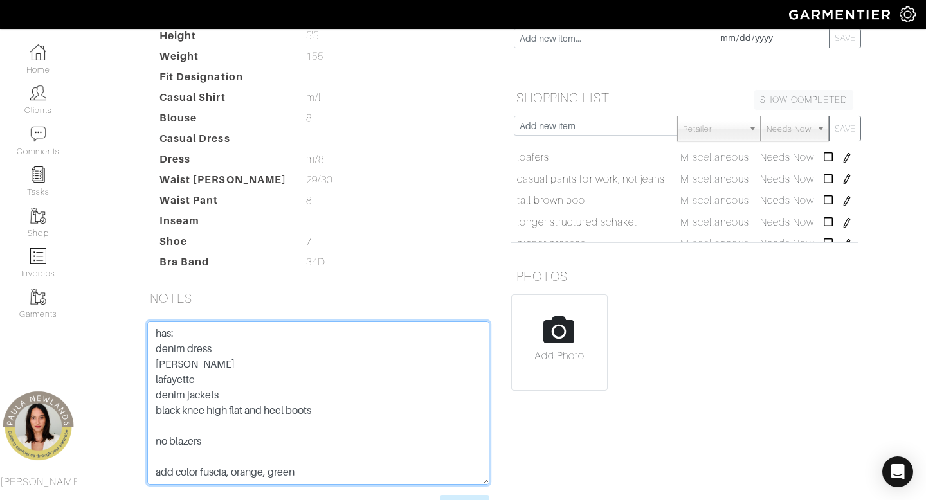
click at [154, 336] on textarea "has: denim dress [PERSON_NAME] lafayette denim jackets black knee high flat and…" at bounding box center [318, 402] width 342 height 163
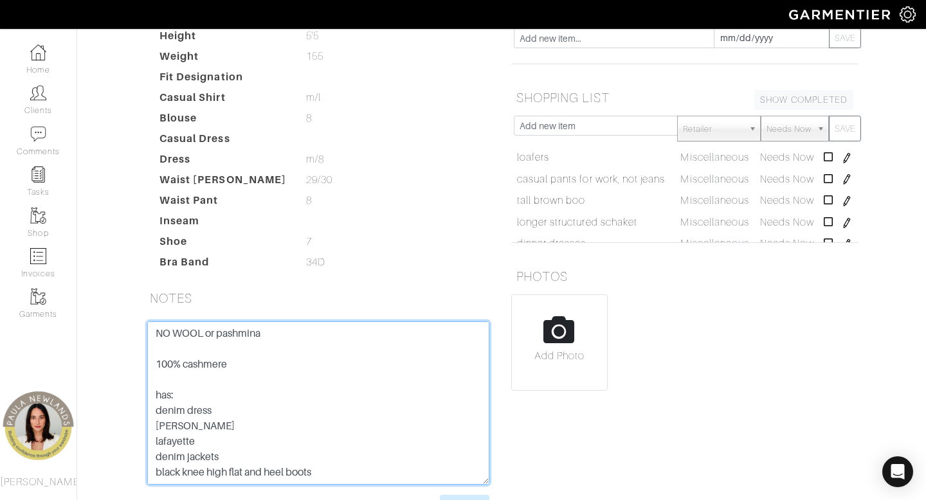
scroll to position [281, 0]
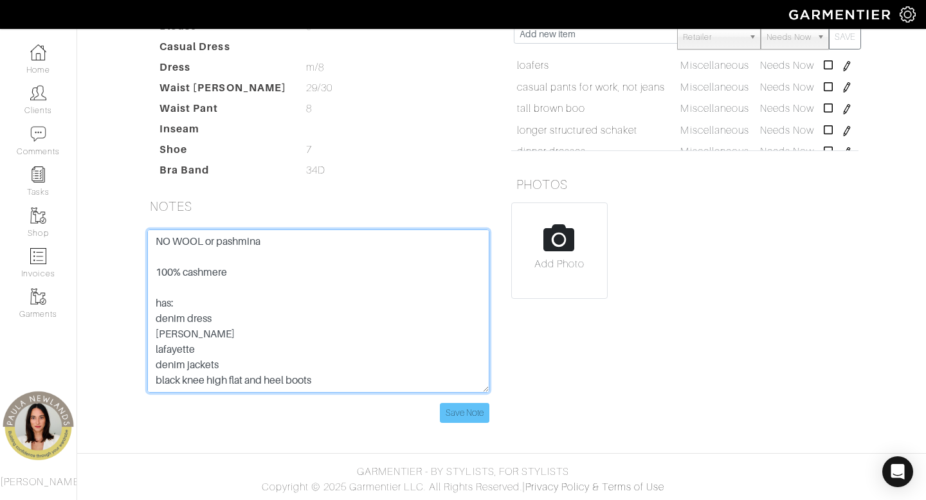
type textarea "NO WOOL or pashmina 100% cashmere has: denim dress [PERSON_NAME] lafayette deni…"
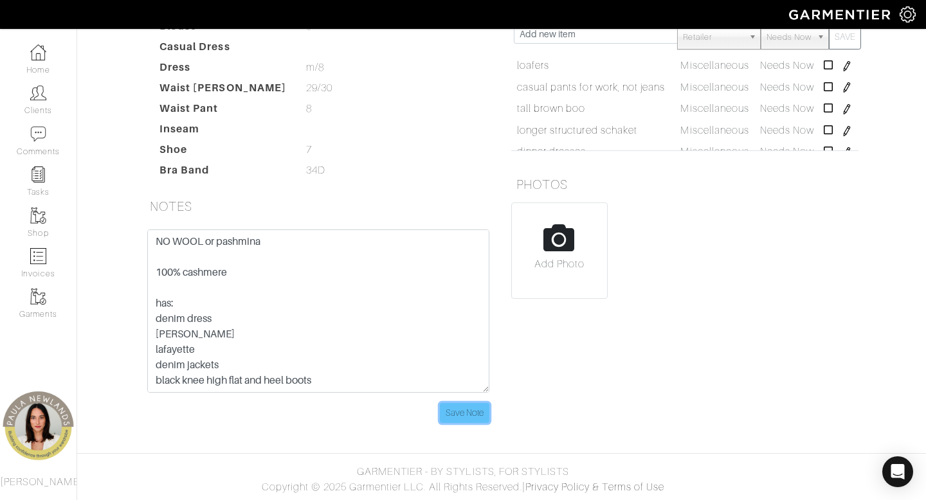
click at [469, 410] on input "Save Note" at bounding box center [465, 413] width 50 height 20
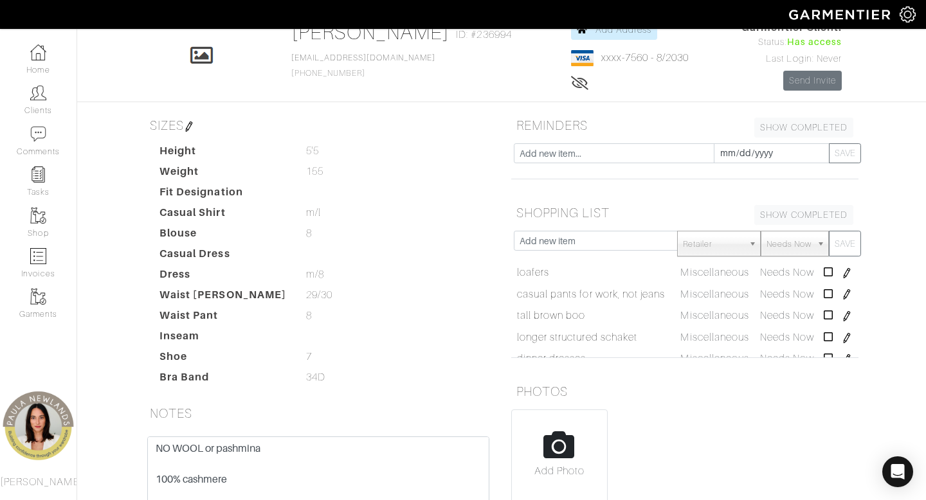
scroll to position [0, 0]
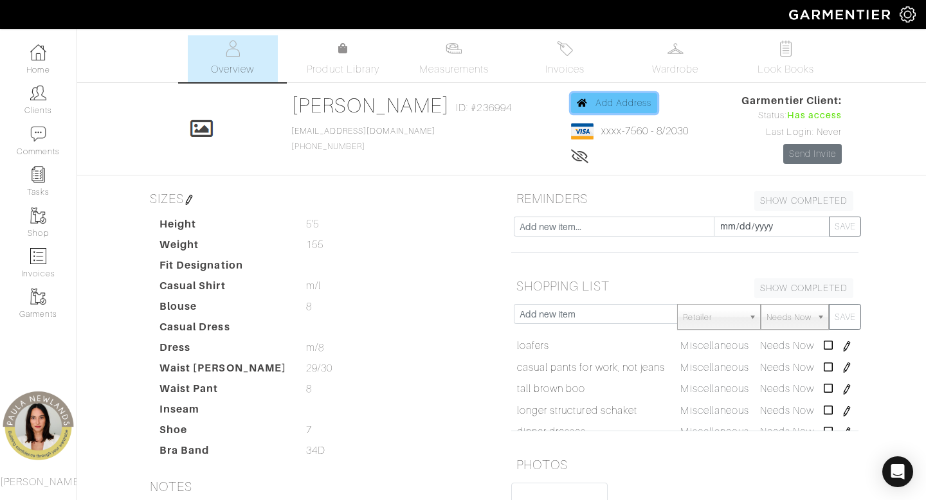
click at [609, 105] on span "Add Address" at bounding box center [623, 103] width 57 height 10
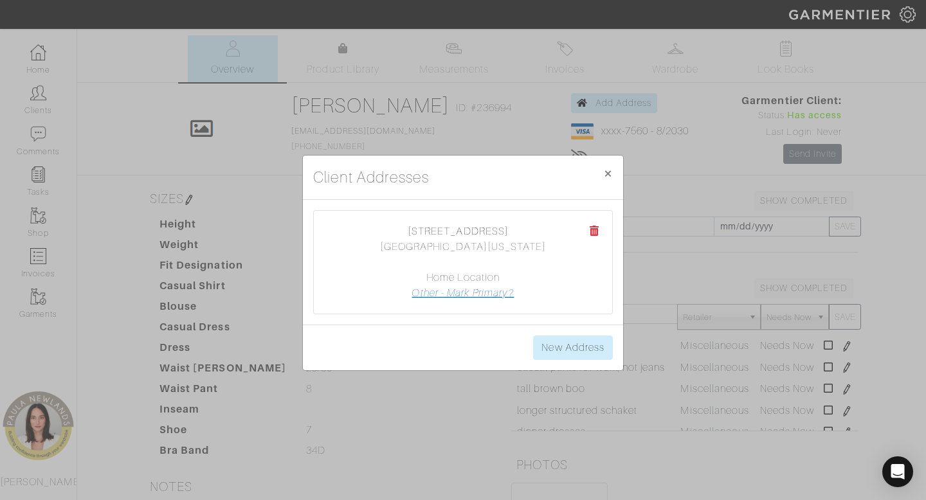
click at [483, 294] on link "Other - Mark Primary?" at bounding box center [462, 293] width 102 height 12
